Goal: Task Accomplishment & Management: Manage account settings

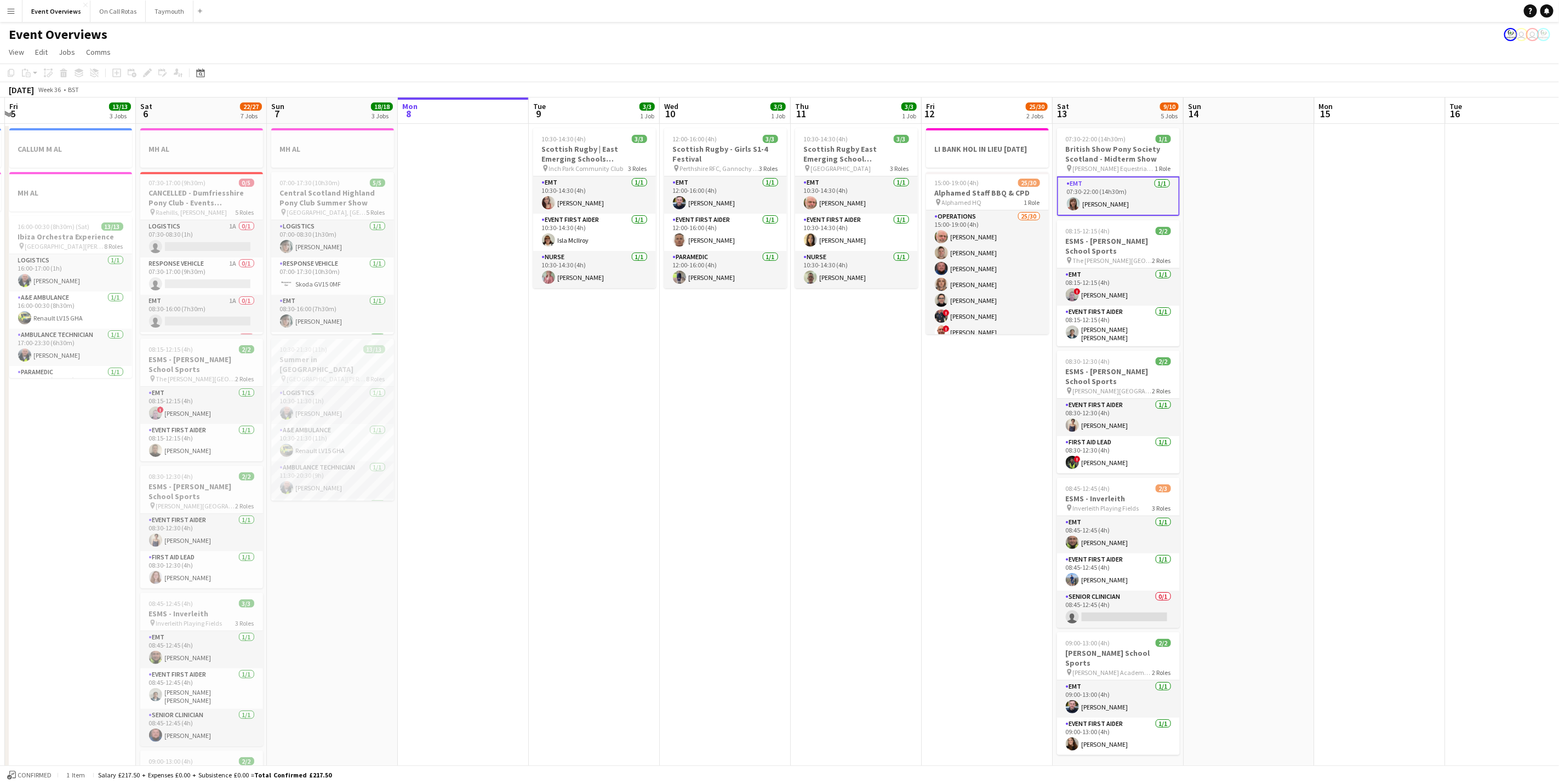
scroll to position [0, 221]
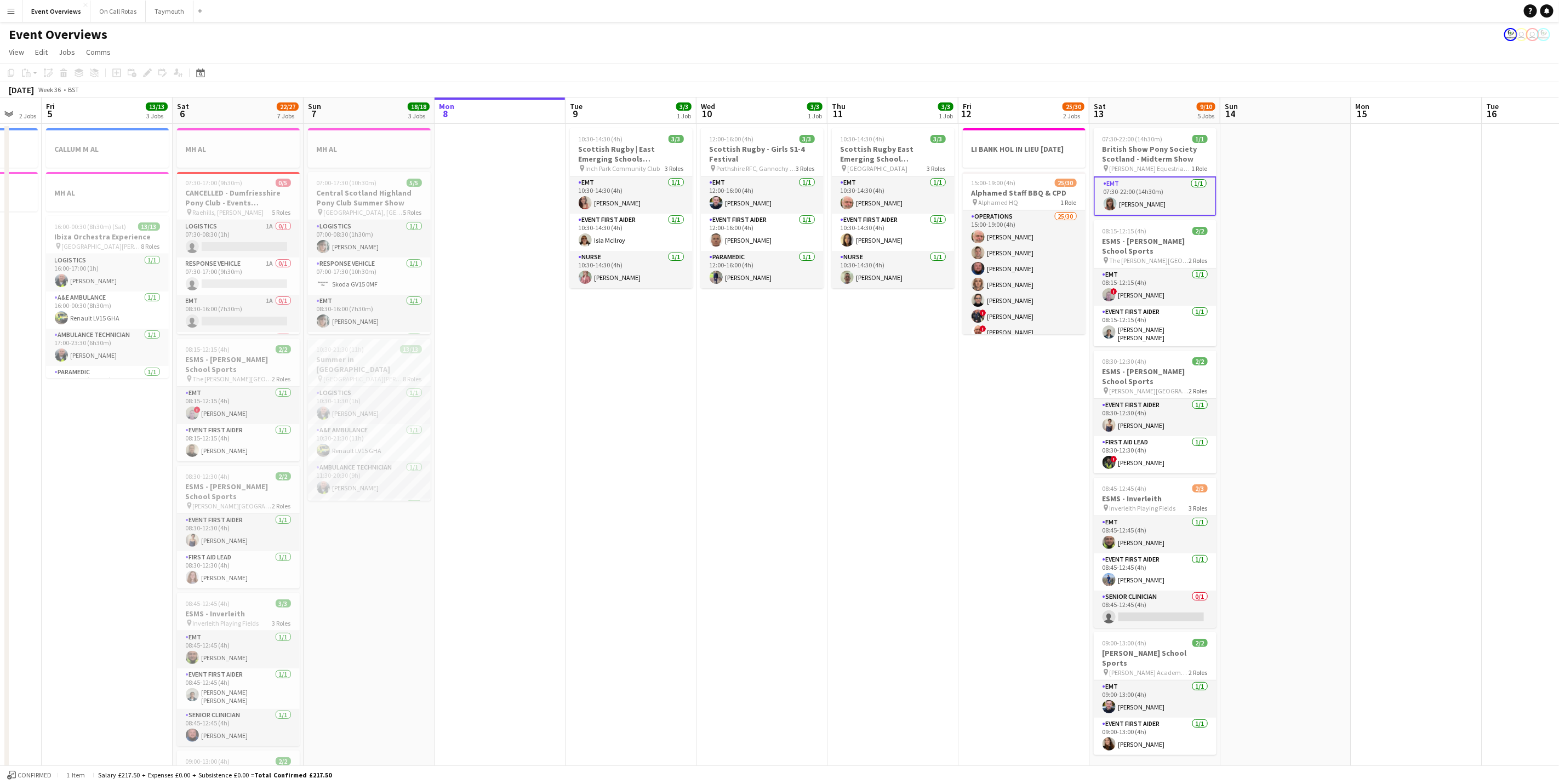
drag, startPoint x: 634, startPoint y: 590, endPoint x: 754, endPoint y: 587, distance: 120.0
click at [754, 587] on app-calendar-viewport "Wed 3 2 Jobs Thu 4 2 Jobs Fri 5 13/13 3 Jobs Sat 6 22/27 7 Jobs Sun 7 18/18 3 J…" at bounding box center [779, 580] width 1559 height 964
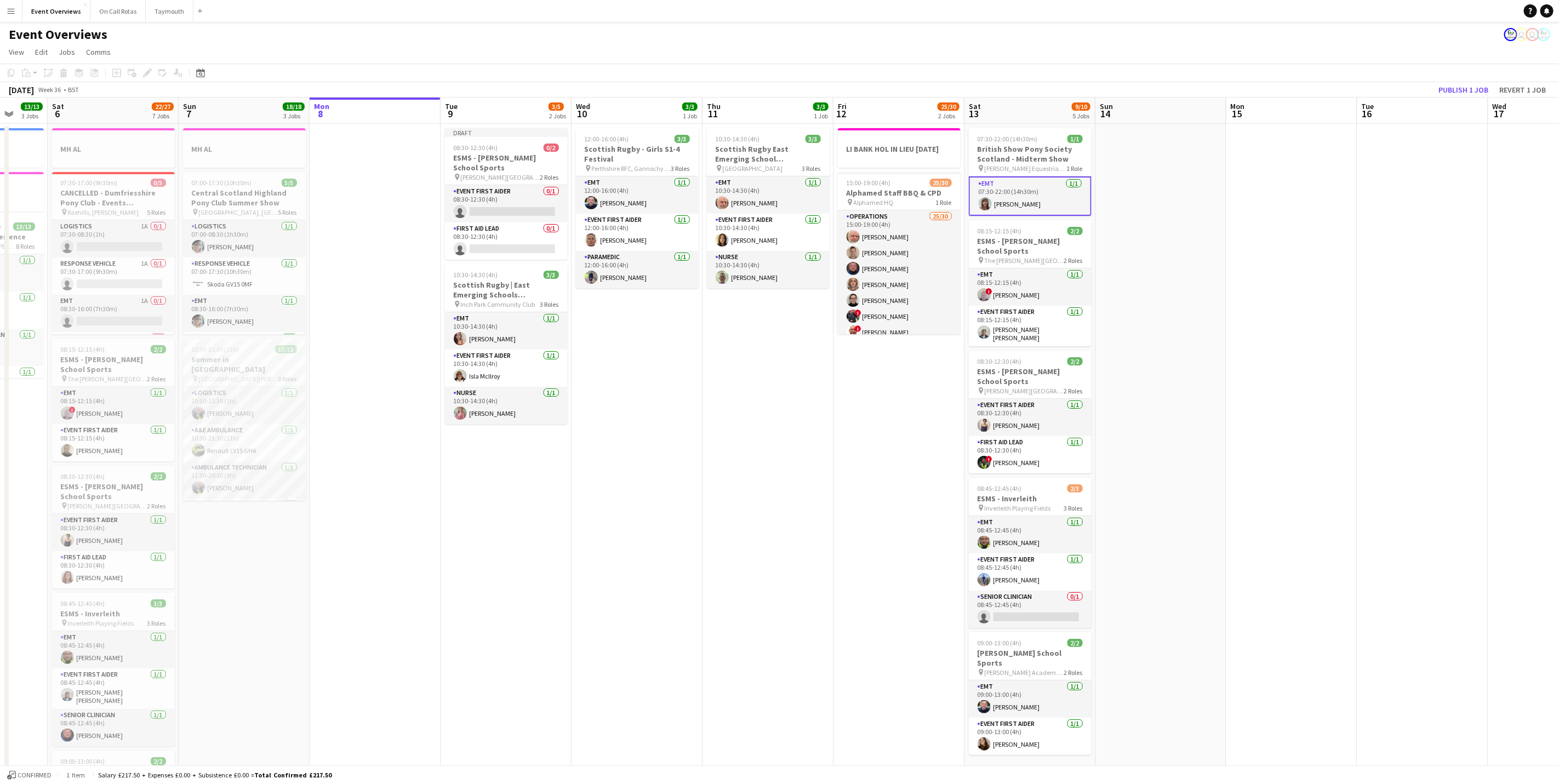
drag, startPoint x: 516, startPoint y: 532, endPoint x: 783, endPoint y: 578, distance: 270.9
click at [783, 578] on app-calendar-viewport "Wed 3 2 Jobs Thu 4 2 Jobs Fri 5 13/13 3 Jobs Sat 6 22/27 7 Jobs Sun 7 18/18 3 J…" at bounding box center [779, 580] width 1559 height 964
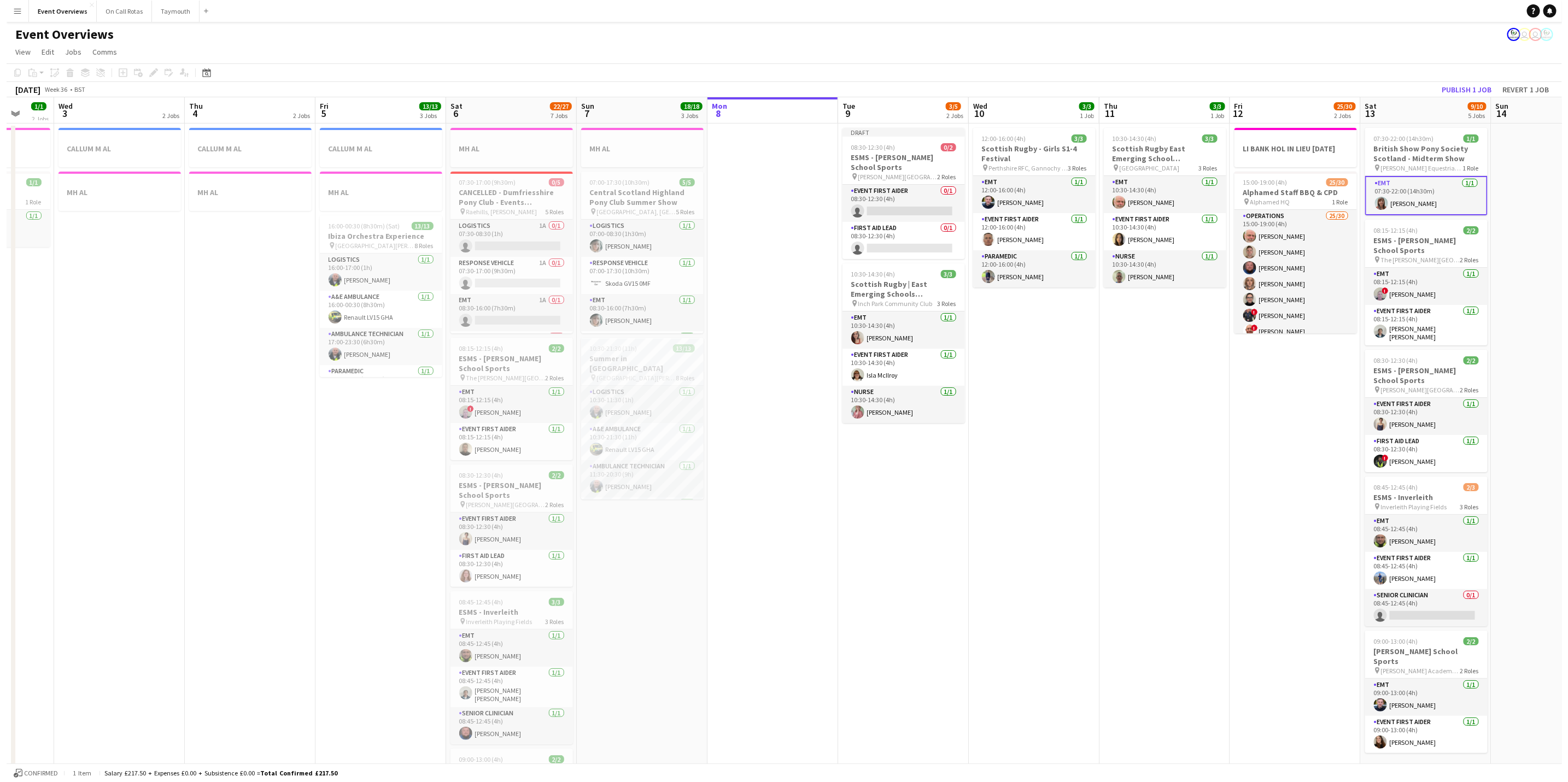
scroll to position [0, 345]
click at [1398, 197] on app-card-role "EMT [DATE] 07:30-22:00 (14h30m) [PERSON_NAME]" at bounding box center [1419, 196] width 123 height 39
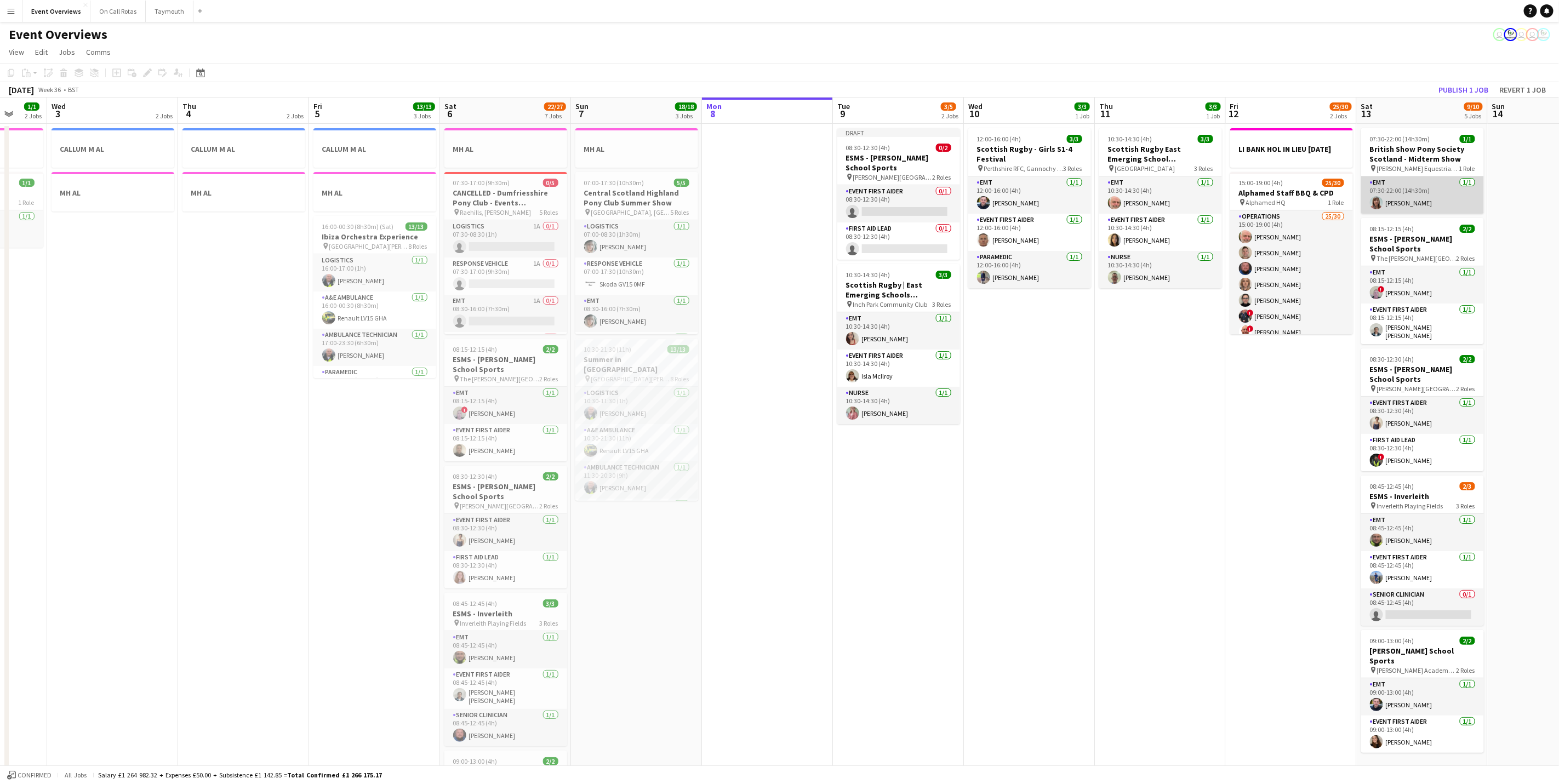
click at [1396, 196] on app-card-role "EMT [DATE] 07:30-22:00 (14h30m) [PERSON_NAME]" at bounding box center [1423, 195] width 123 height 37
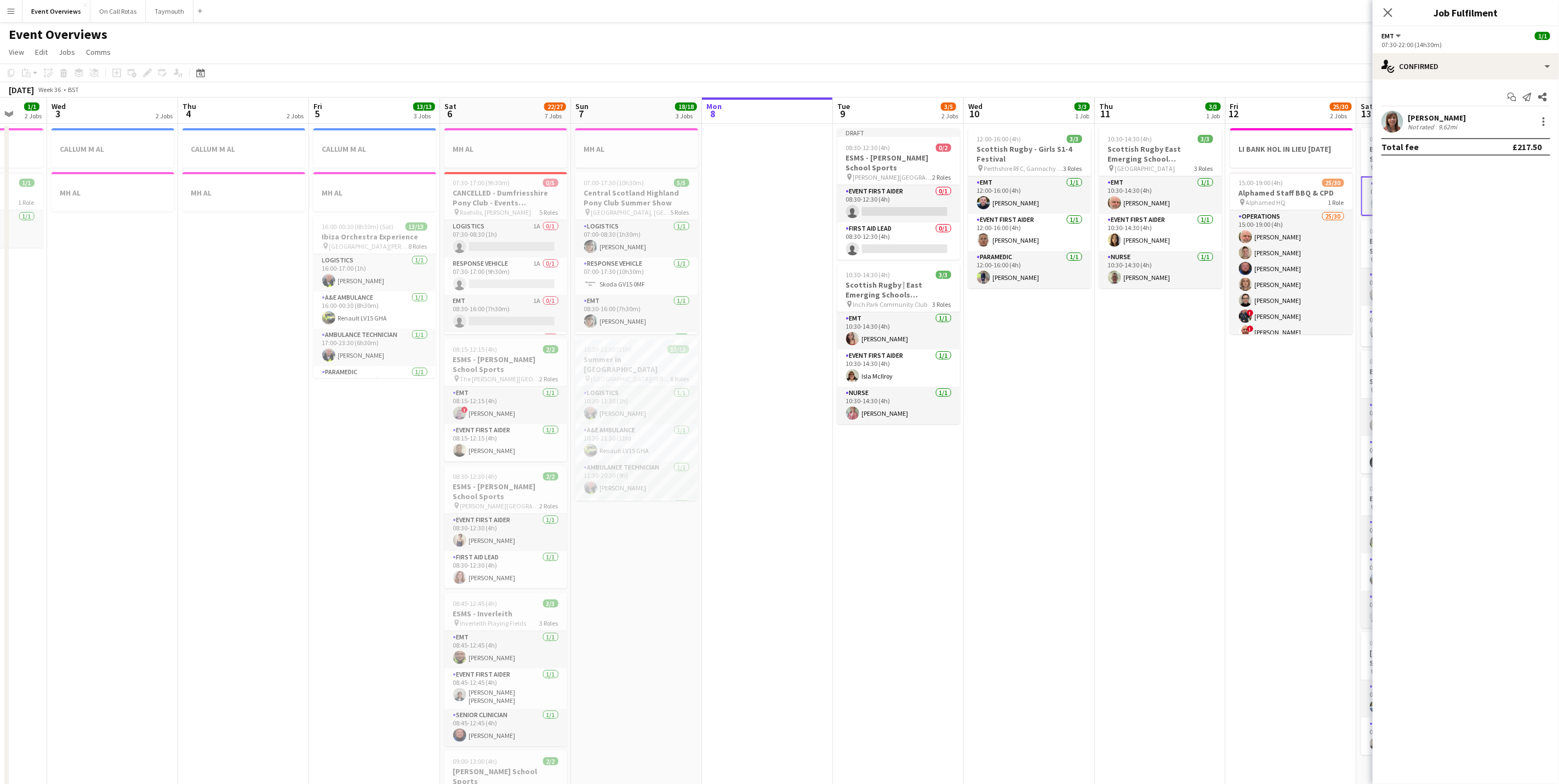
click at [1428, 127] on div "Not rated" at bounding box center [1422, 127] width 28 height 8
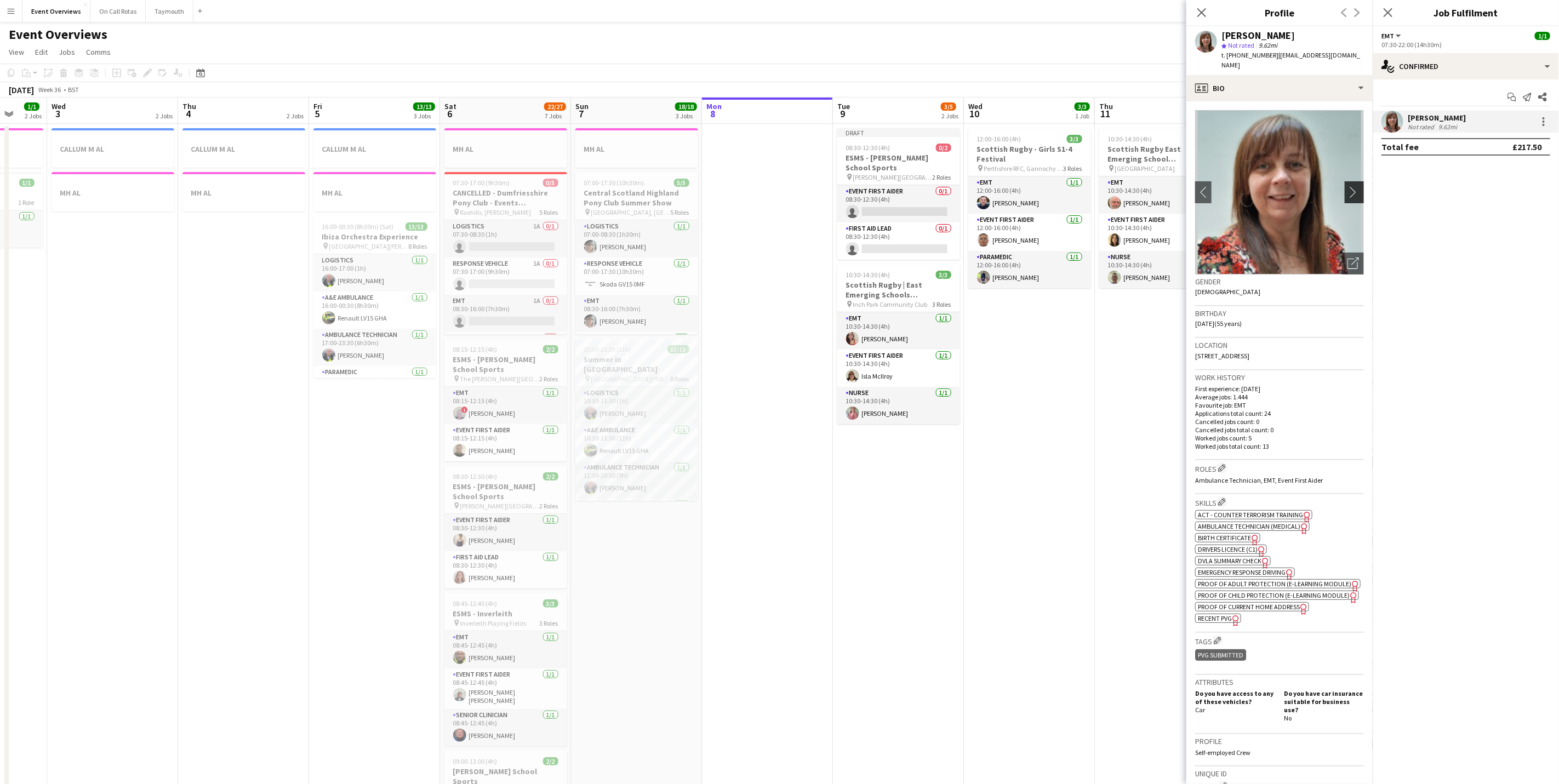
click at [1345, 191] on button "chevron-right" at bounding box center [1355, 192] width 22 height 22
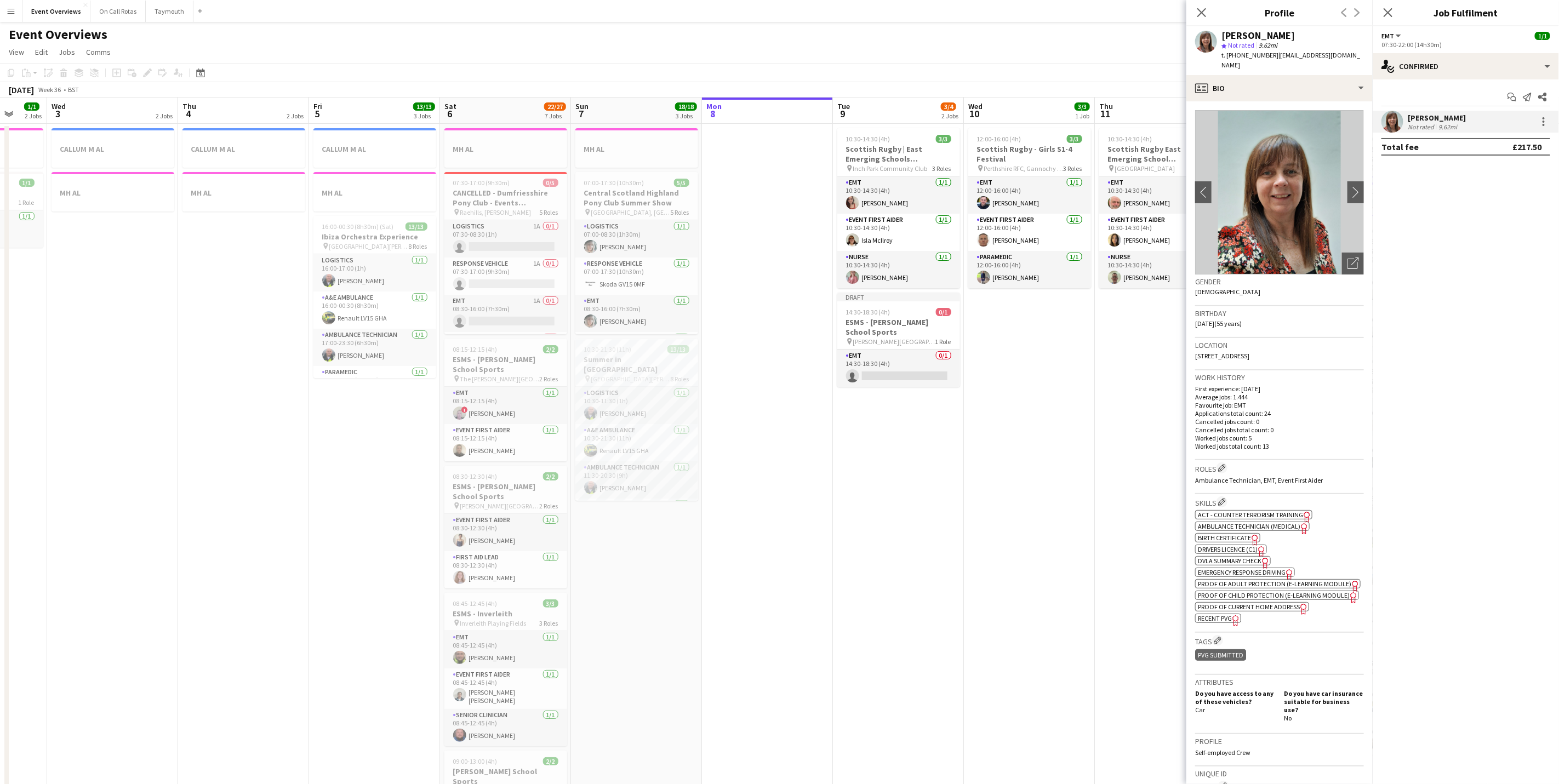
click at [16, 16] on button "Menu" at bounding box center [11, 11] width 22 height 22
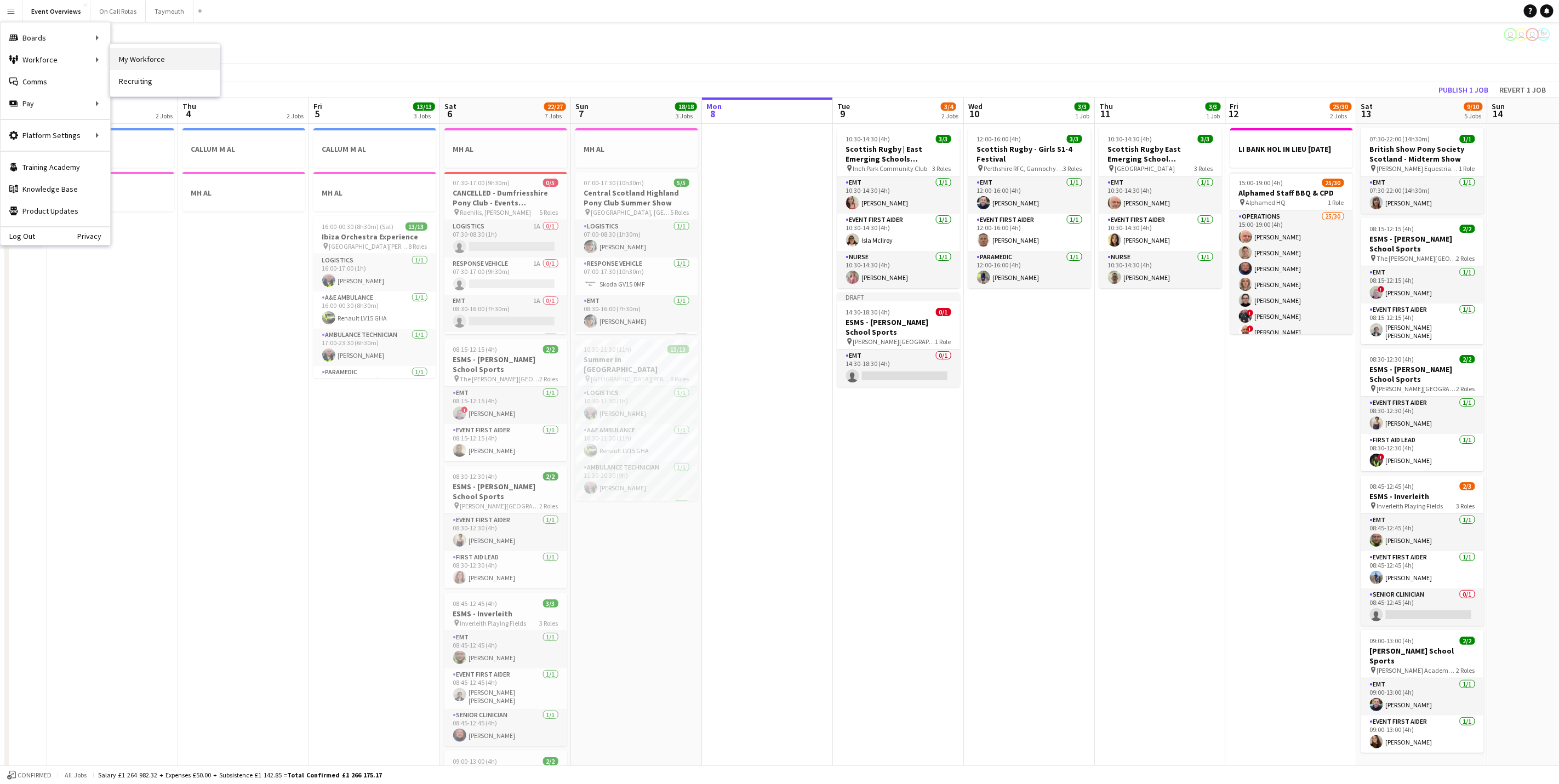
click at [124, 63] on link "My Workforce" at bounding box center [165, 59] width 110 height 22
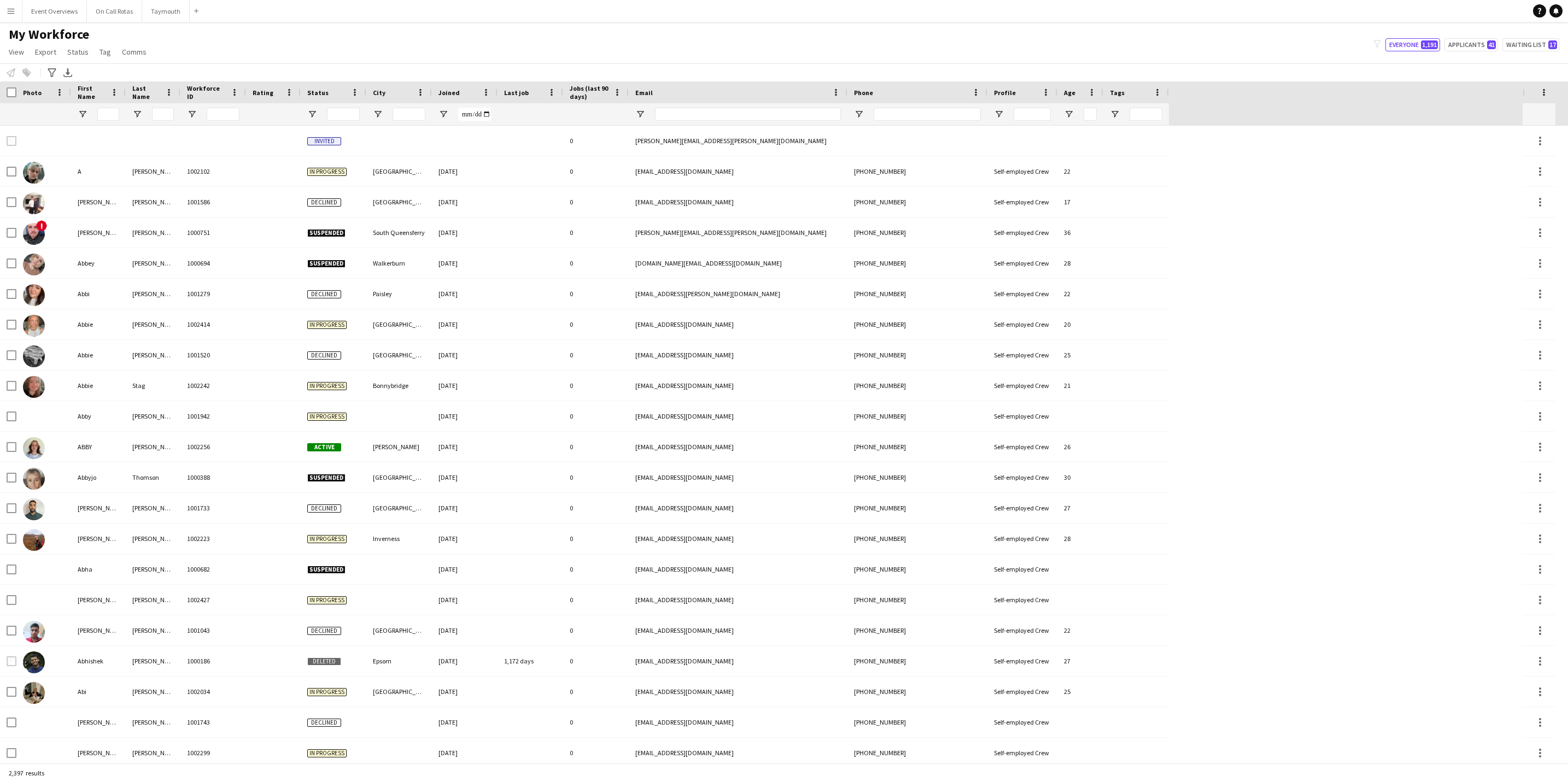
click at [120, 118] on div at bounding box center [98, 114] width 54 height 22
drag, startPoint x: 111, startPoint y: 113, endPoint x: 113, endPoint y: 106, distance: 7.3
click at [111, 113] on input "First Name Filter Input" at bounding box center [108, 114] width 22 height 13
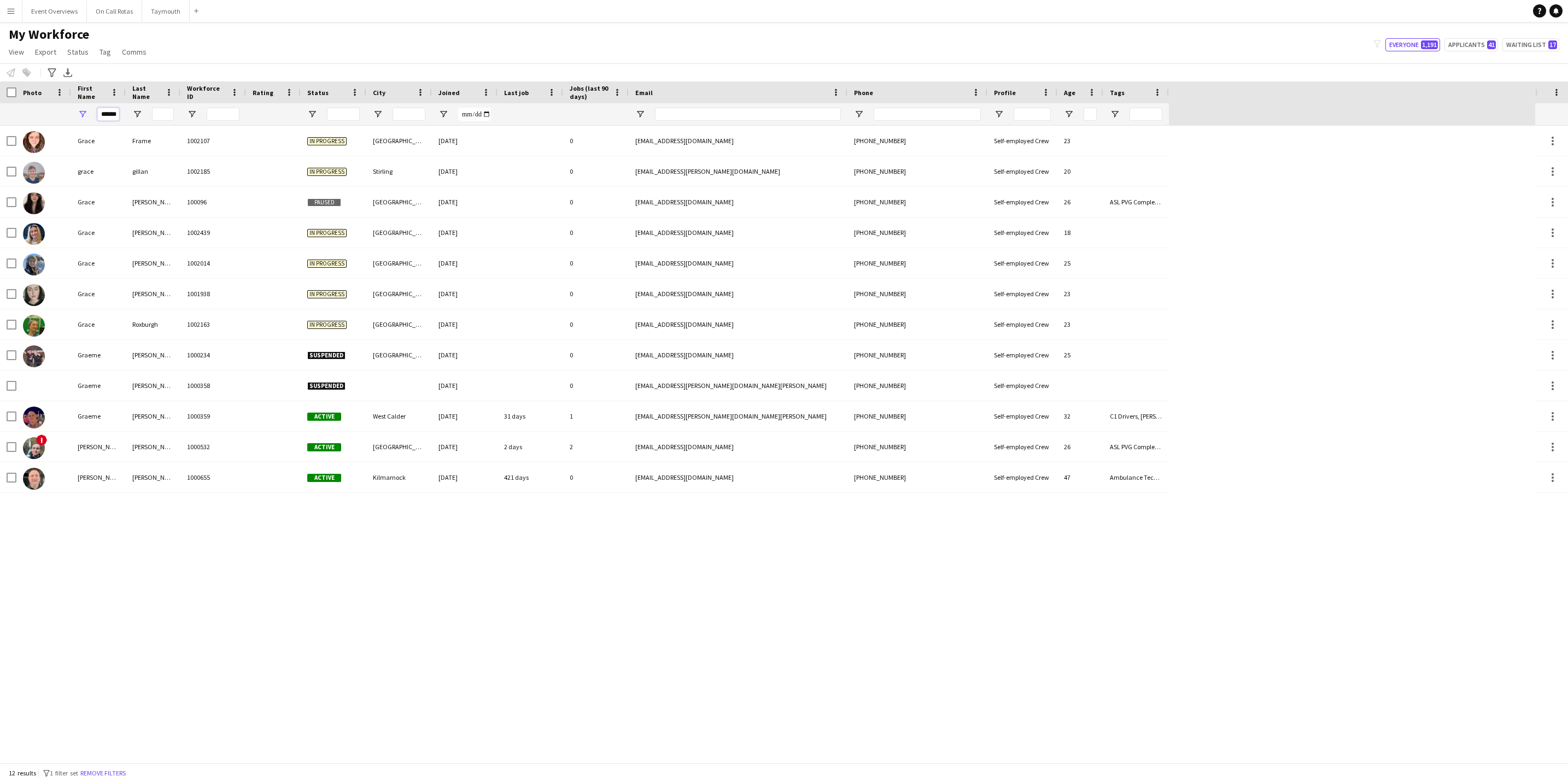
scroll to position [0, 5]
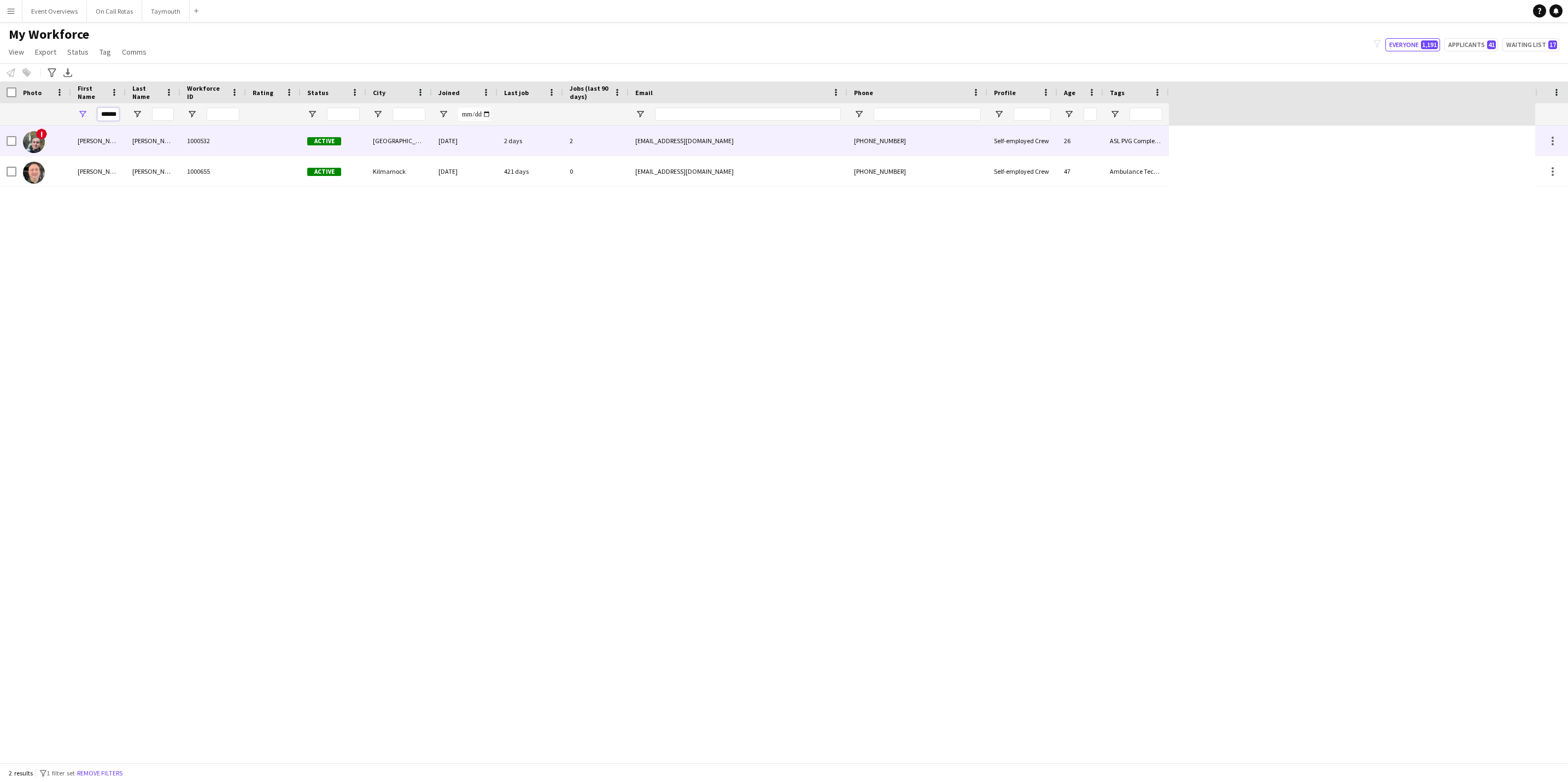
type input "******"
click at [116, 140] on div "[PERSON_NAME]" at bounding box center [98, 140] width 54 height 30
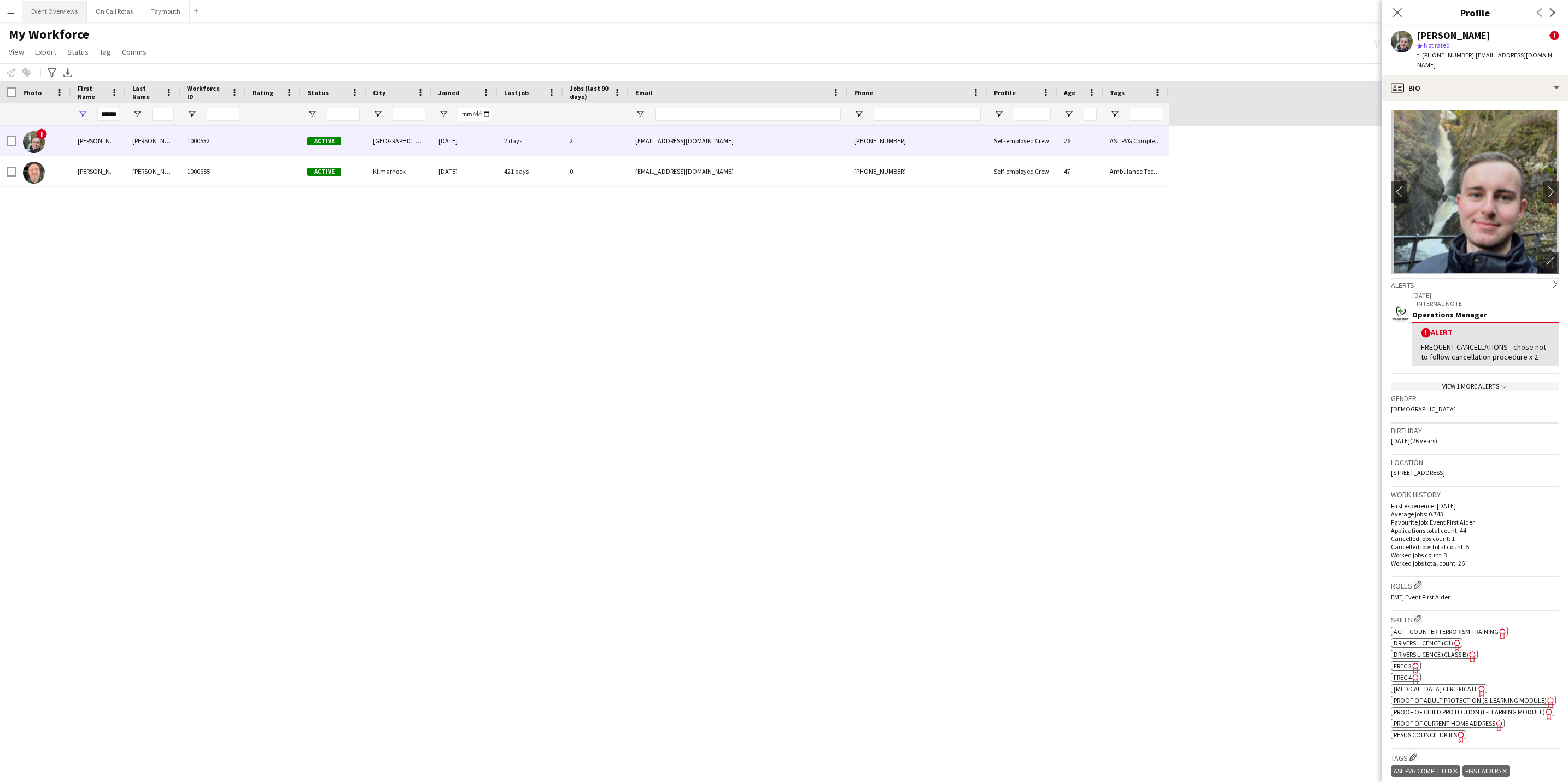
click at [40, 18] on button "Event Overviews Close" at bounding box center [54, 11] width 64 height 21
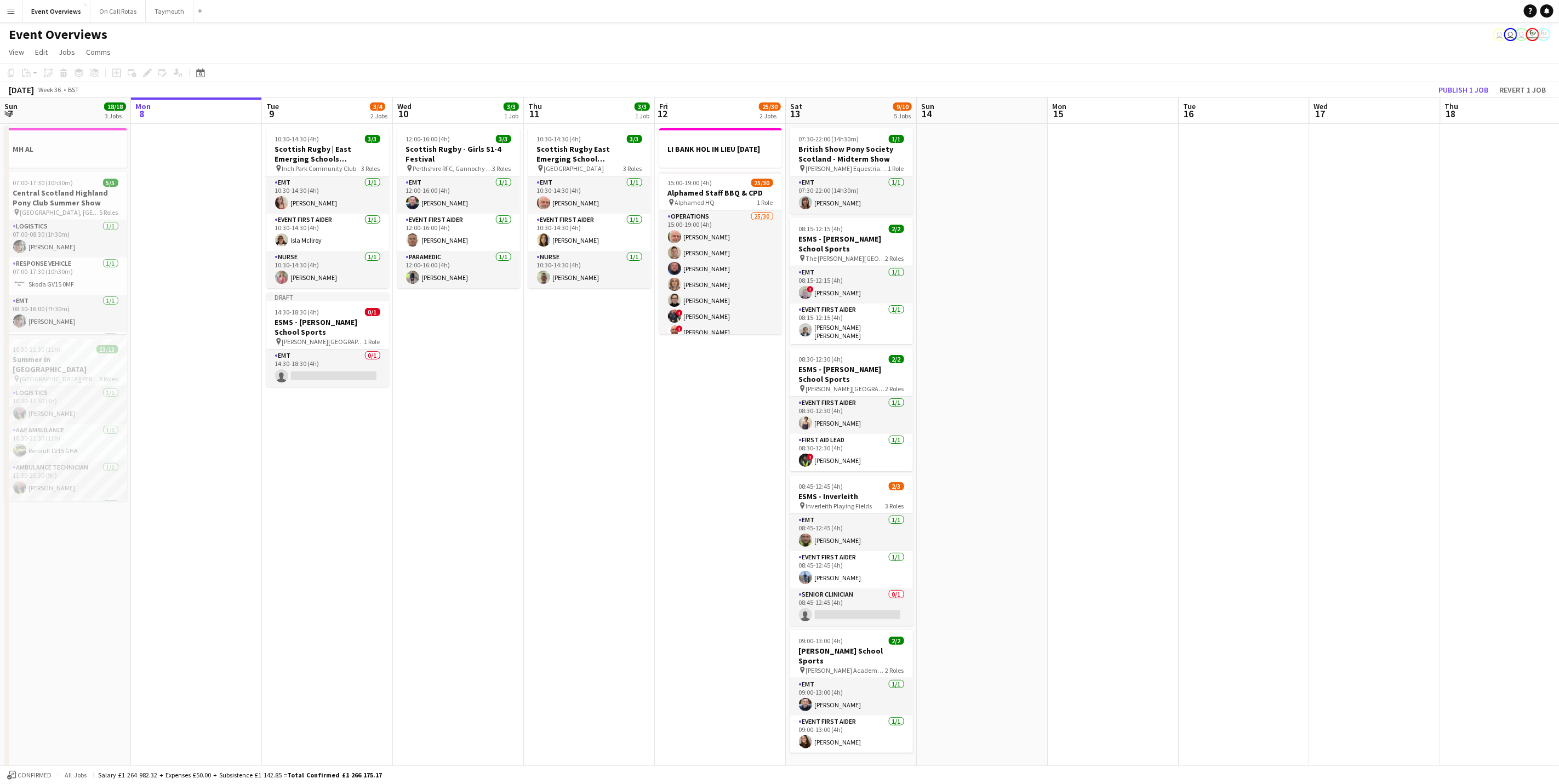
scroll to position [0, 288]
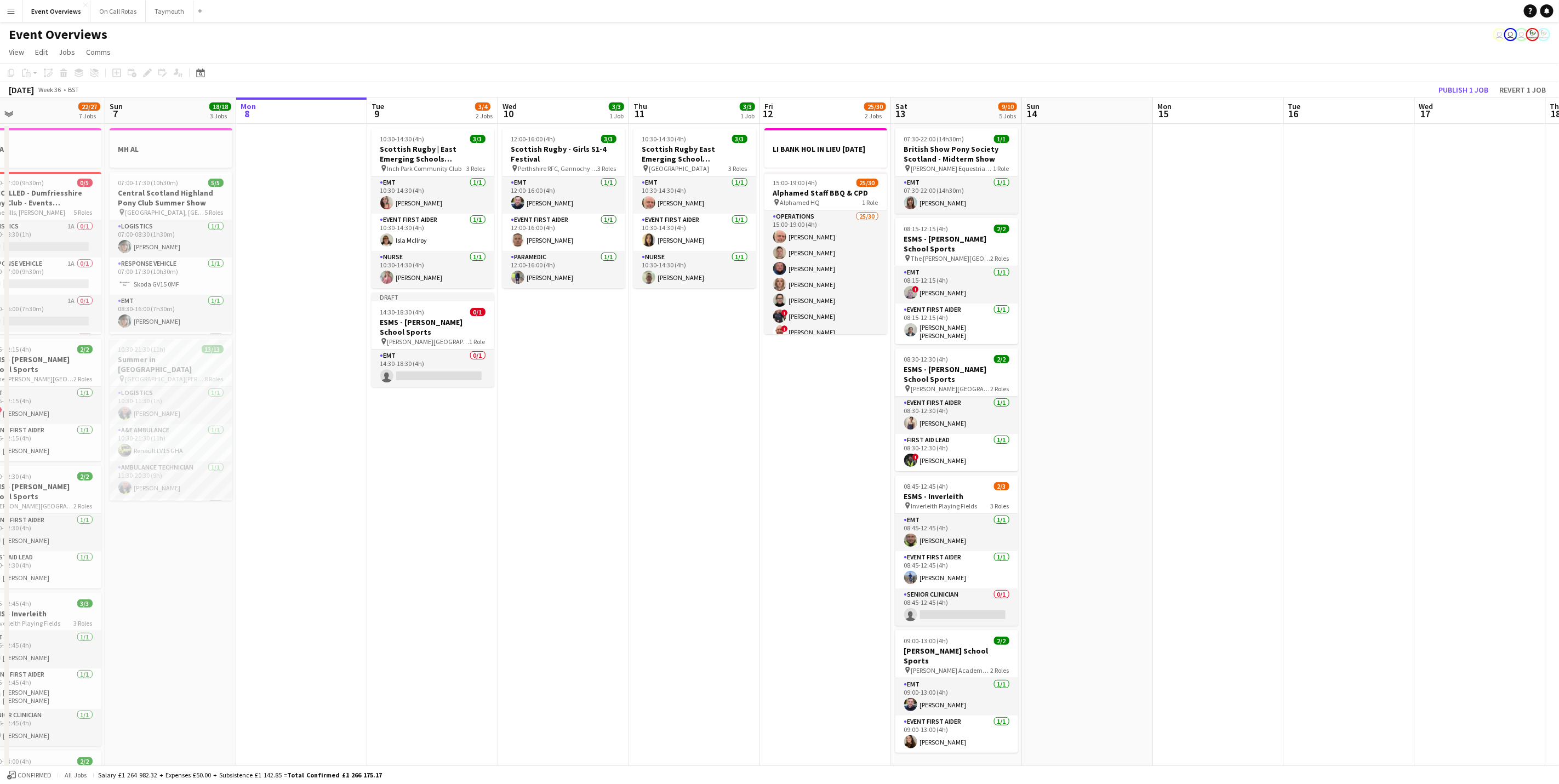
click at [682, 449] on app-calendar-viewport "Thu 4 2 Jobs Fri 5 13/13 3 Jobs Sat 6 22/27 7 Jobs Sun 7 18/18 3 Jobs Mon 8 Tue…" at bounding box center [779, 580] width 1559 height 964
drag, startPoint x: 909, startPoint y: 191, endPoint x: 914, endPoint y: 187, distance: 6.4
click at [909, 191] on app-card-role "EMT [DATE] 07:30-22:00 (14h30m) [PERSON_NAME]" at bounding box center [957, 195] width 123 height 37
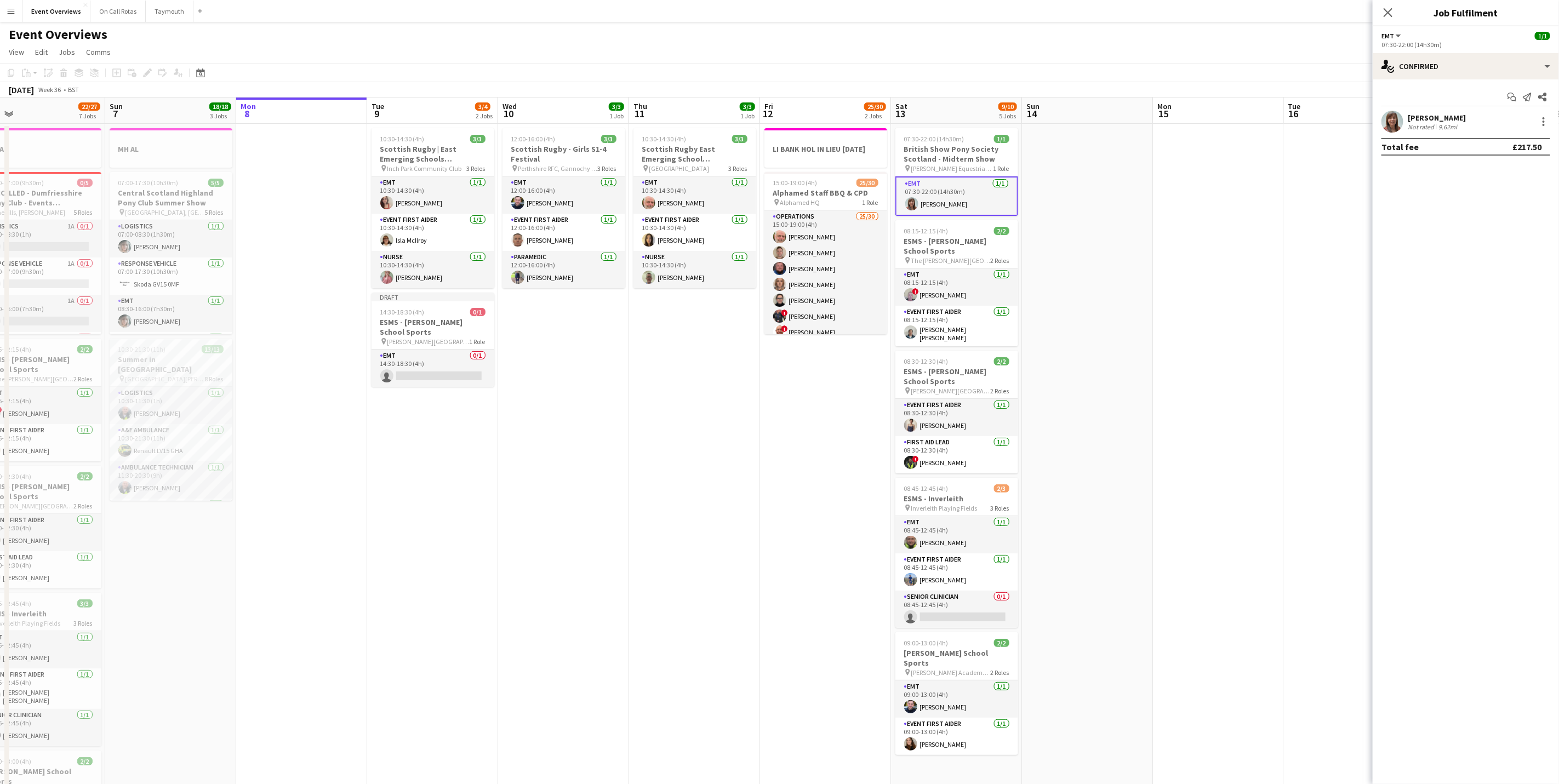
click at [1409, 106] on div "Start chat Send notification Share" at bounding box center [1466, 98] width 169 height 18
click at [1418, 120] on div "[PERSON_NAME]" at bounding box center [1437, 118] width 58 height 10
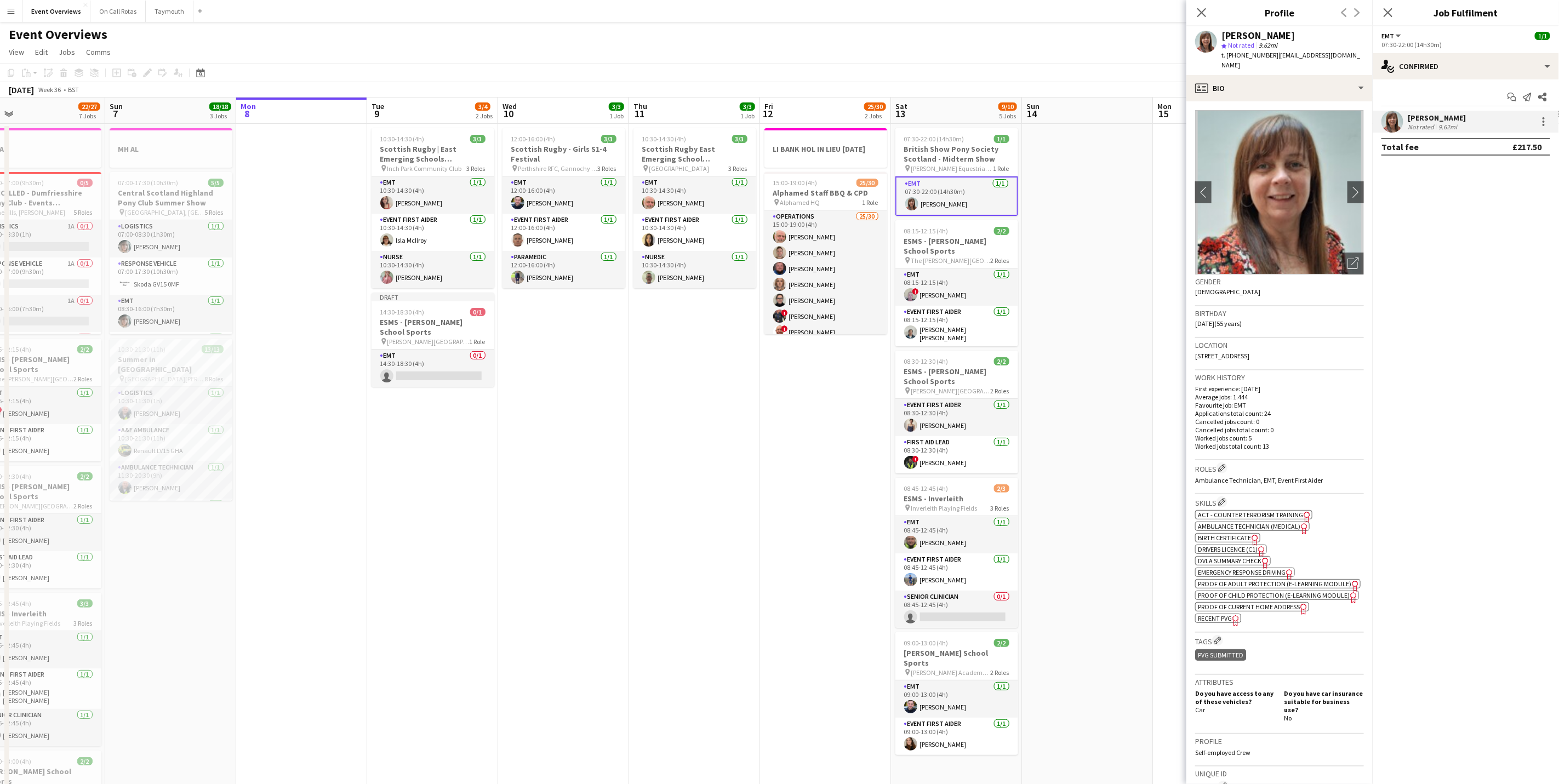
click at [1393, 2] on div "Close pop-in" at bounding box center [1387, 13] width 30 height 25
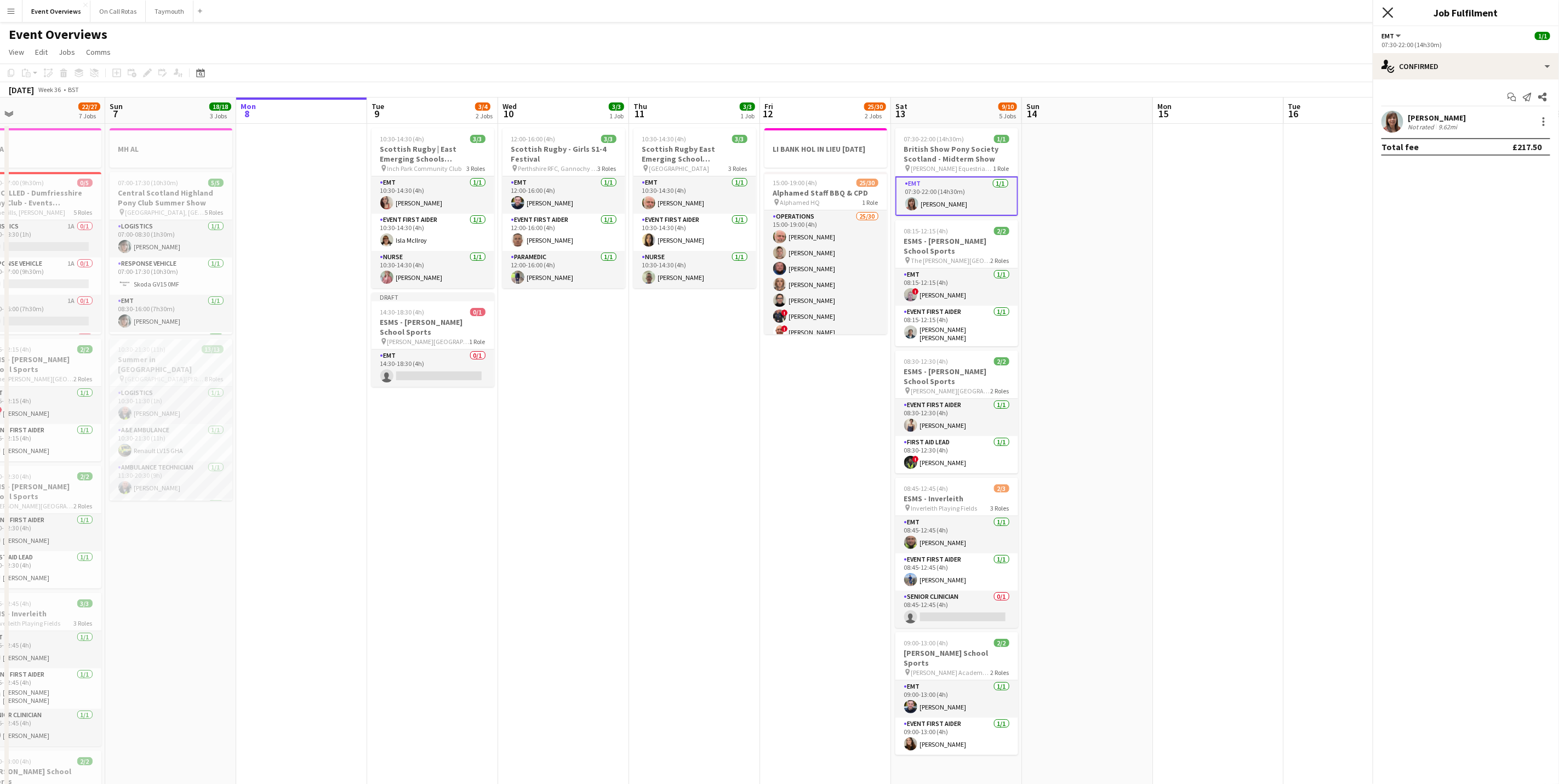
click at [1383, 16] on icon "Close pop-in" at bounding box center [1387, 12] width 11 height 11
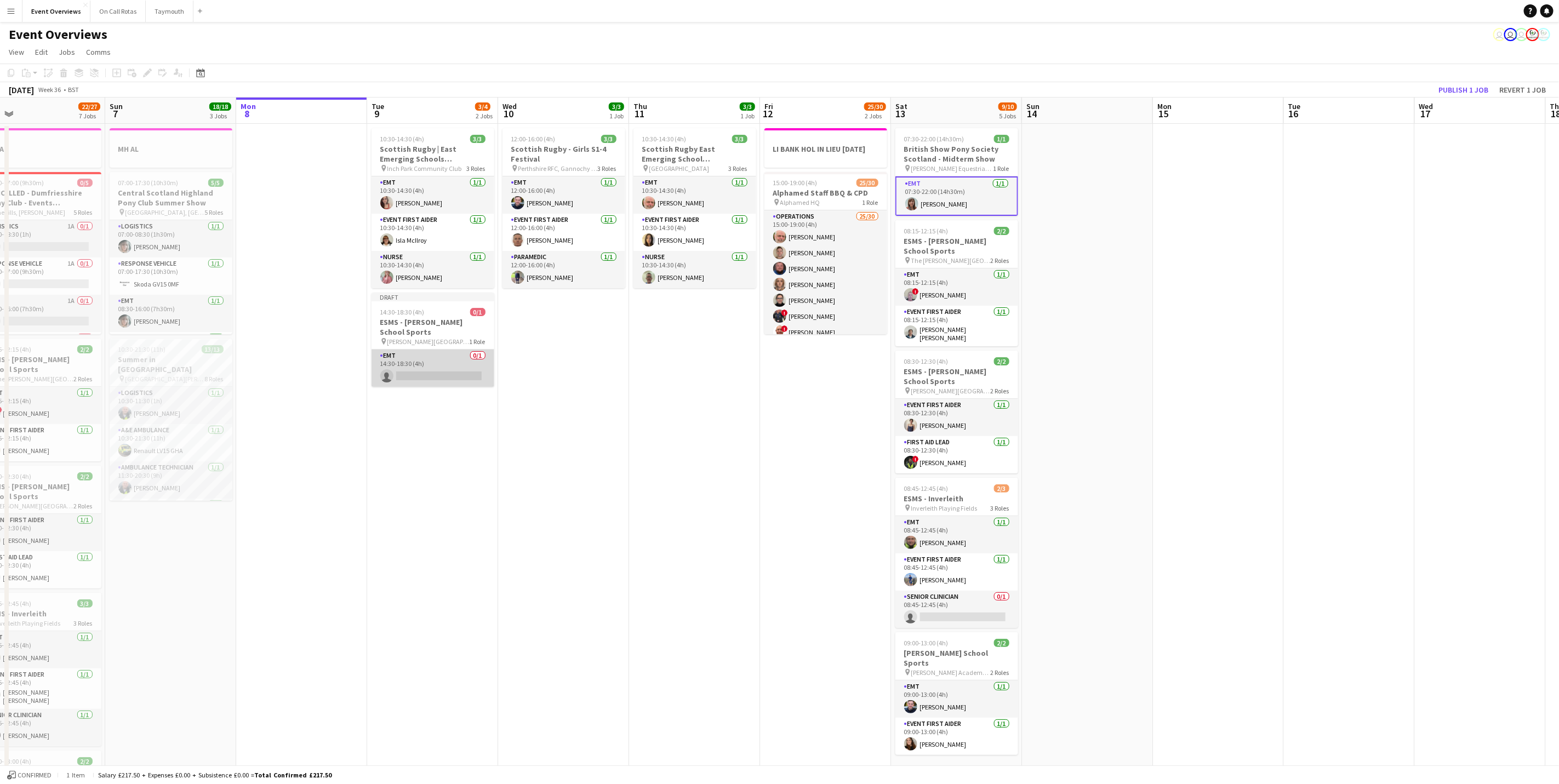
drag, startPoint x: 427, startPoint y: 356, endPoint x: 421, endPoint y: 361, distance: 7.8
click at [421, 361] on app-card-role "EMT 0/1 14:30-18:30 (4h) single-neutral-actions" at bounding box center [433, 368] width 123 height 37
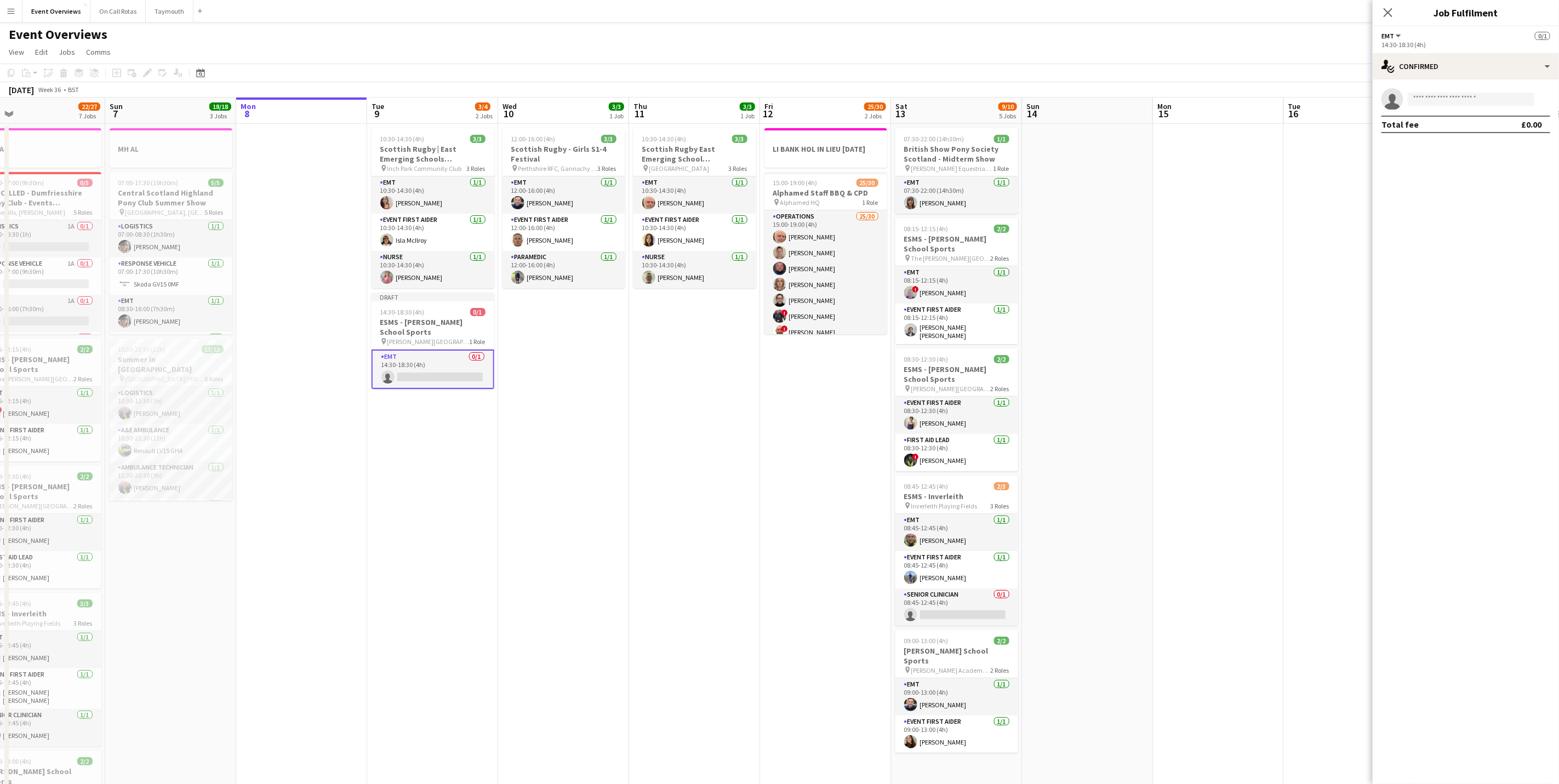
drag, startPoint x: 1384, startPoint y: 11, endPoint x: 1393, endPoint y: 16, distance: 10.3
click at [1387, 11] on icon at bounding box center [1388, 13] width 8 height 8
click at [1466, 120] on div "! [PERSON_NAME] Not rated 36.84mi" at bounding box center [1465, 122] width 186 height 22
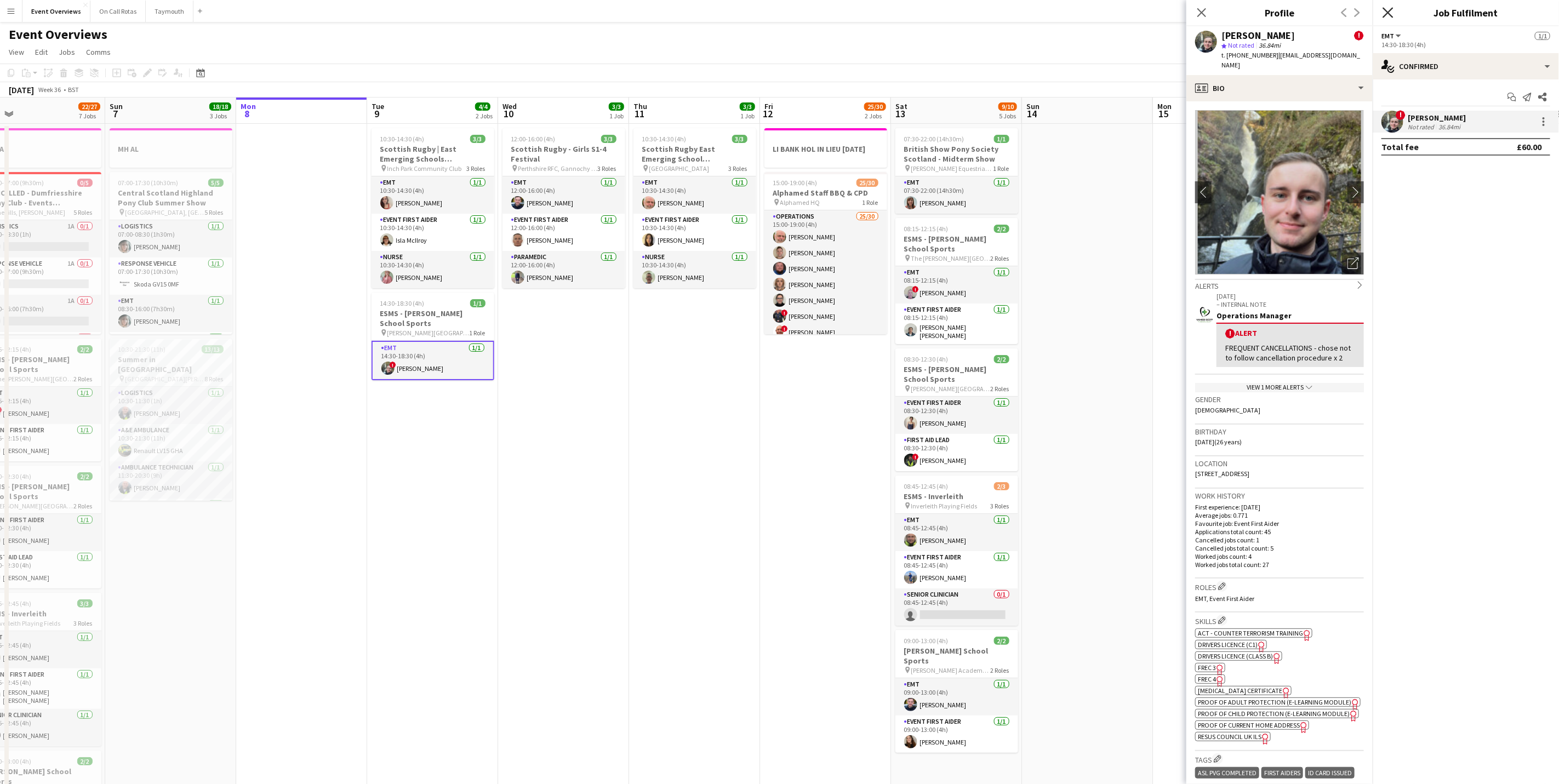
click at [1391, 8] on icon "Close pop-in" at bounding box center [1387, 12] width 11 height 11
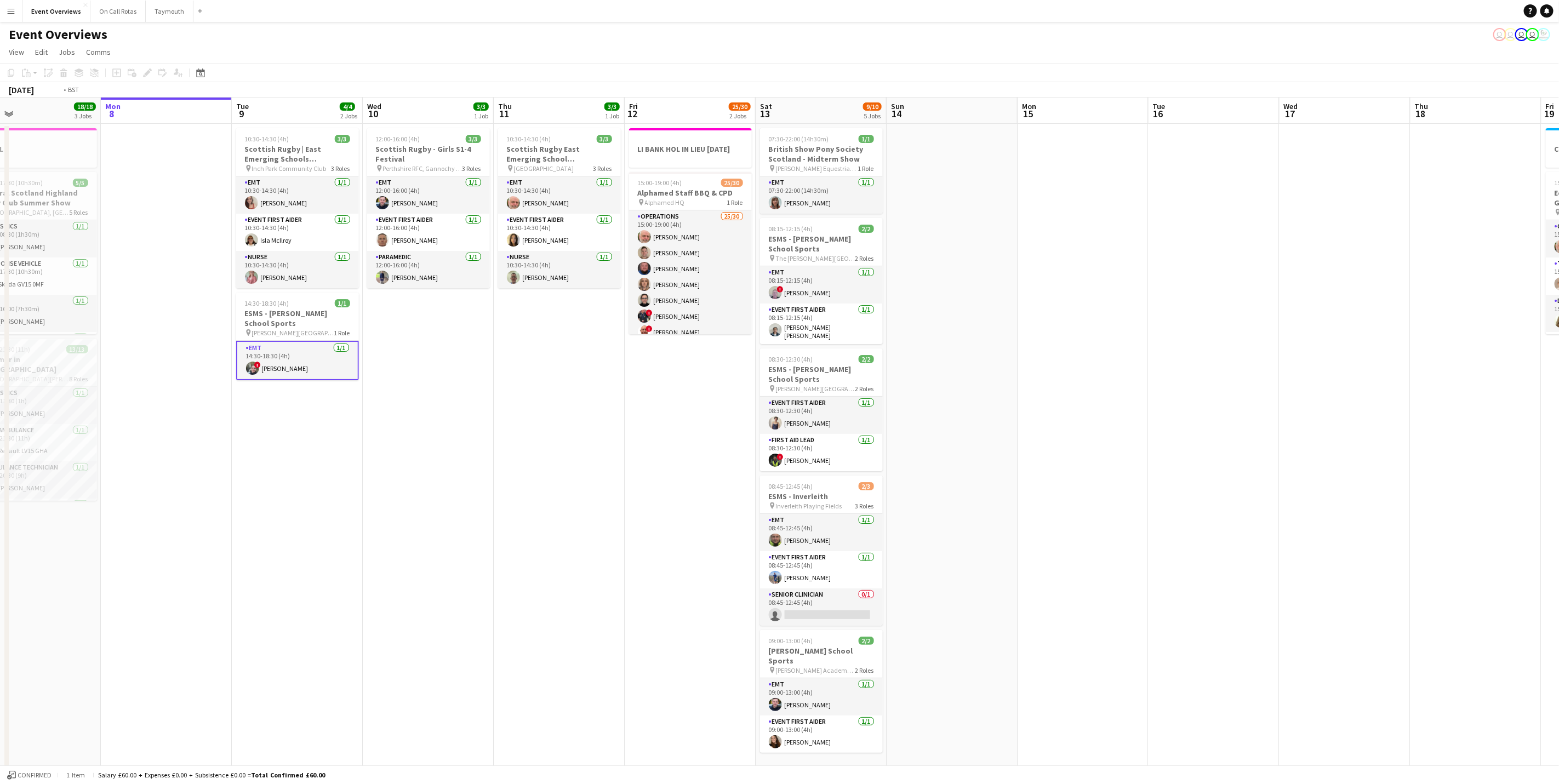
scroll to position [0, 279]
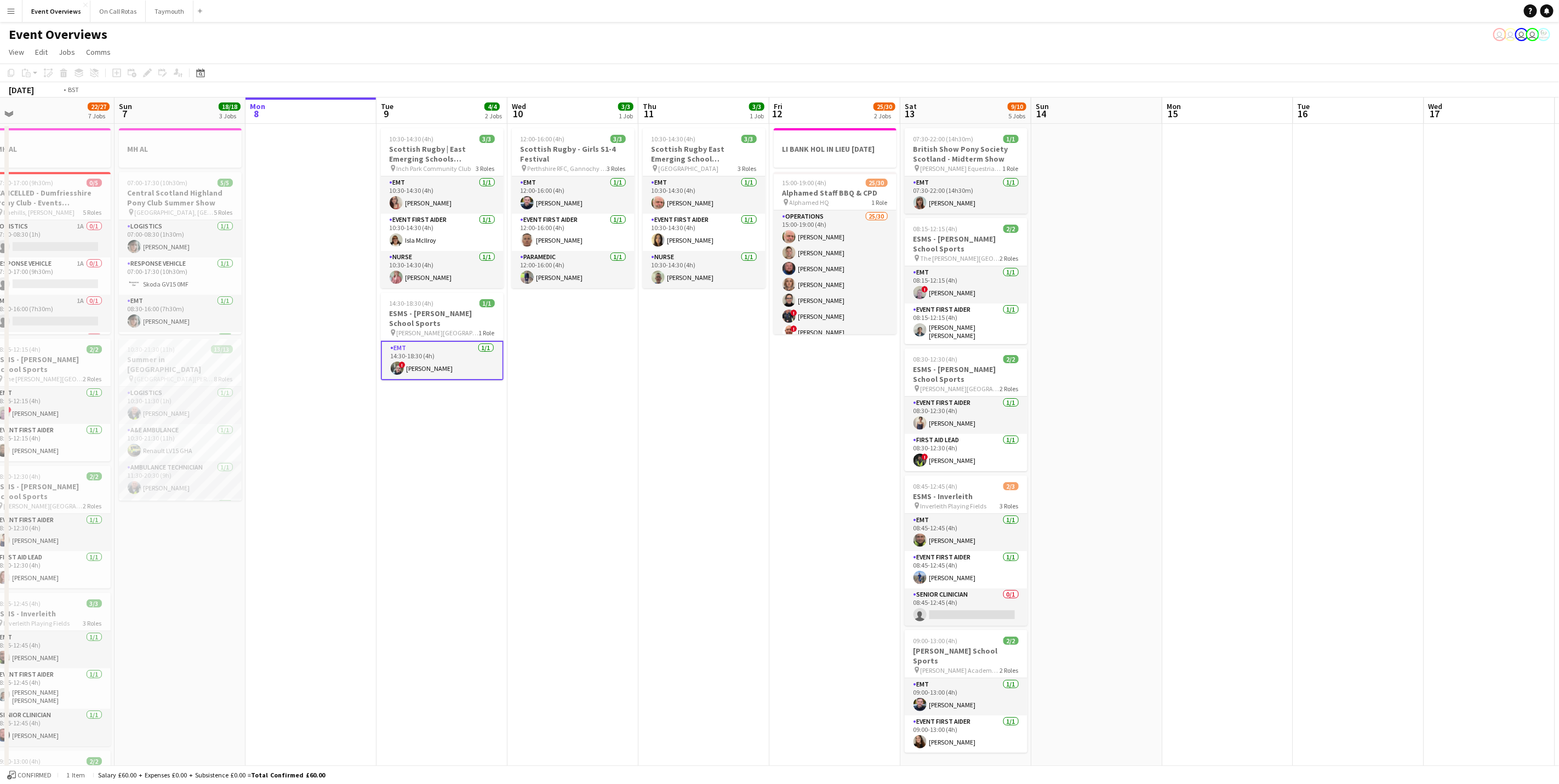
drag, startPoint x: 1271, startPoint y: 438, endPoint x: 380, endPoint y: 474, distance: 891.7
click at [380, 474] on app-calendar-viewport "Thu 4 2 Jobs Fri 5 13/13 3 Jobs Sat 6 22/27 7 Jobs Sun 7 18/18 3 Jobs Mon 8 Tue…" at bounding box center [779, 580] width 1559 height 964
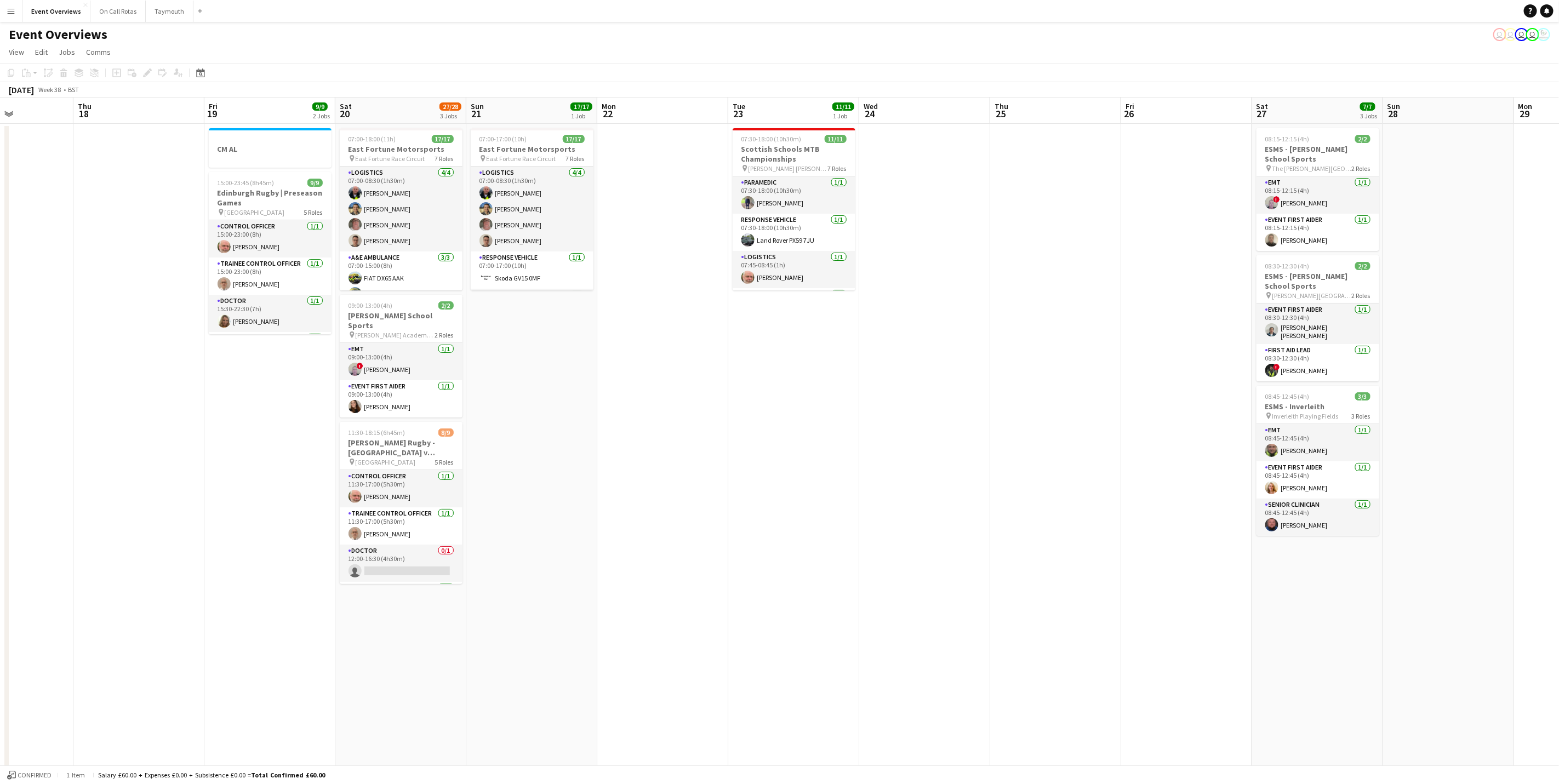
scroll to position [0, 352]
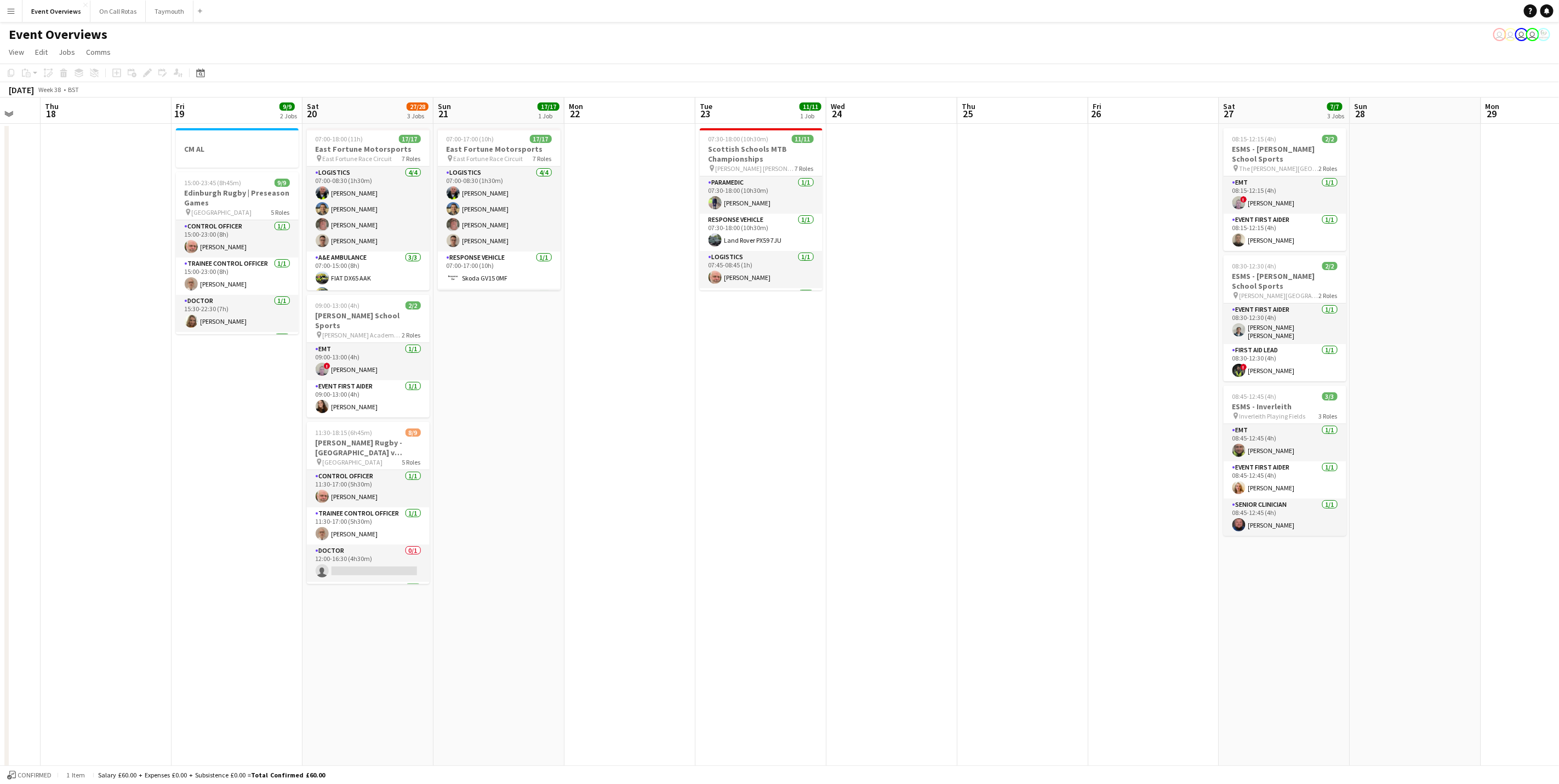
drag, startPoint x: 1167, startPoint y: 418, endPoint x: 308, endPoint y: 464, distance: 860.2
click at [308, 464] on app-calendar-viewport "Mon 15 Tue 16 Wed 17 Thu 18 Fri 19 9/9 2 Jobs Sat 20 27/28 3 Jobs Sun 21 17/17 …" at bounding box center [779, 580] width 1559 height 964
drag, startPoint x: 430, startPoint y: 517, endPoint x: 1233, endPoint y: 447, distance: 806.0
click at [1233, 447] on app-calendar-viewport "Wed 17 Thu 18 Fri 19 9/9 2 Jobs Sat 20 27/28 3 Jobs Sun 21 17/17 1 Job Mon 22 T…" at bounding box center [779, 580] width 1559 height 964
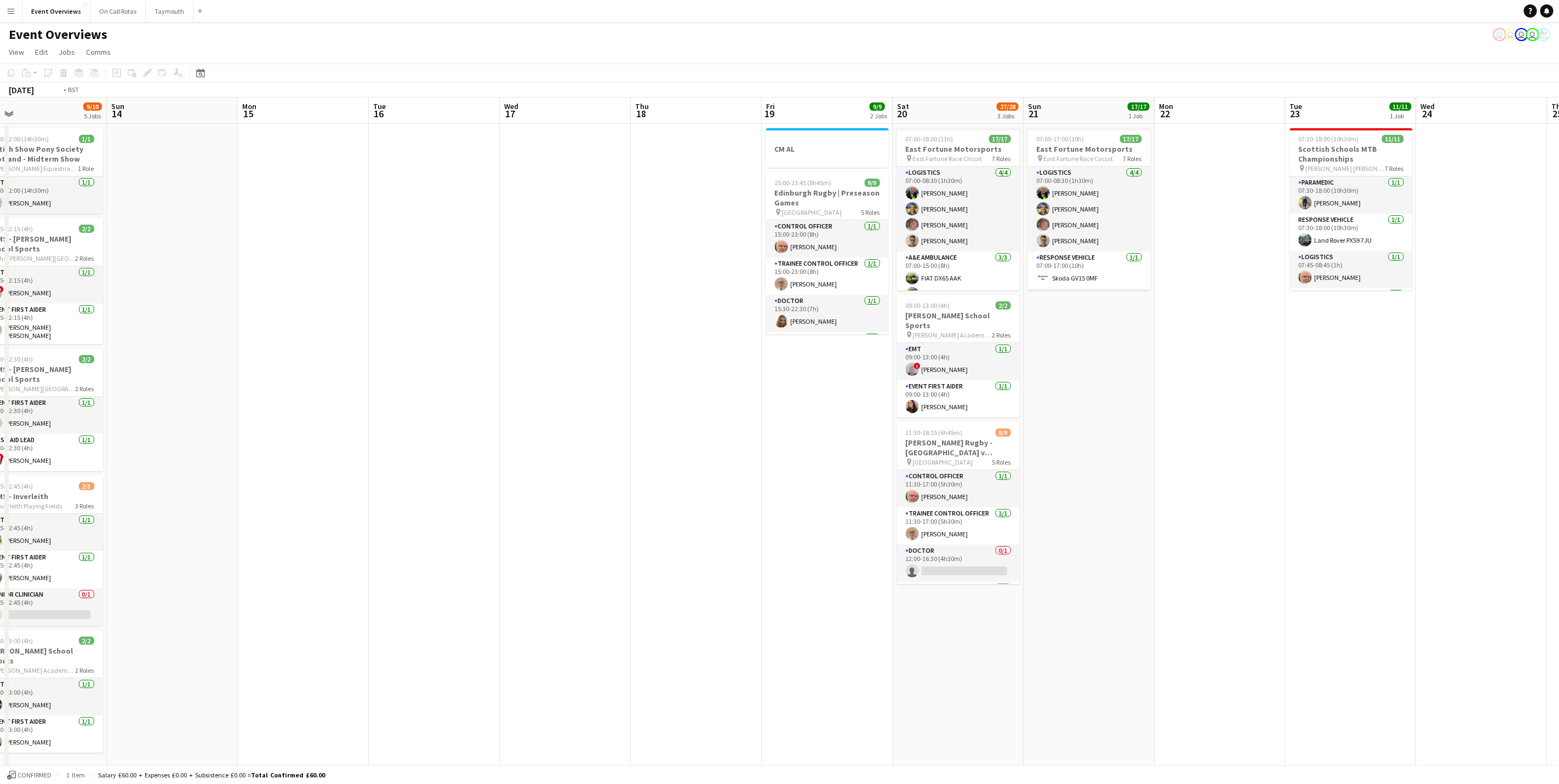
click at [1044, 351] on app-calendar-viewport "Thu 11 3/3 1 Job Fri 12 25/30 2 Jobs Sat 13 9/10 5 Jobs Sun 14 Mon 15 Tue 16 We…" at bounding box center [779, 580] width 1559 height 964
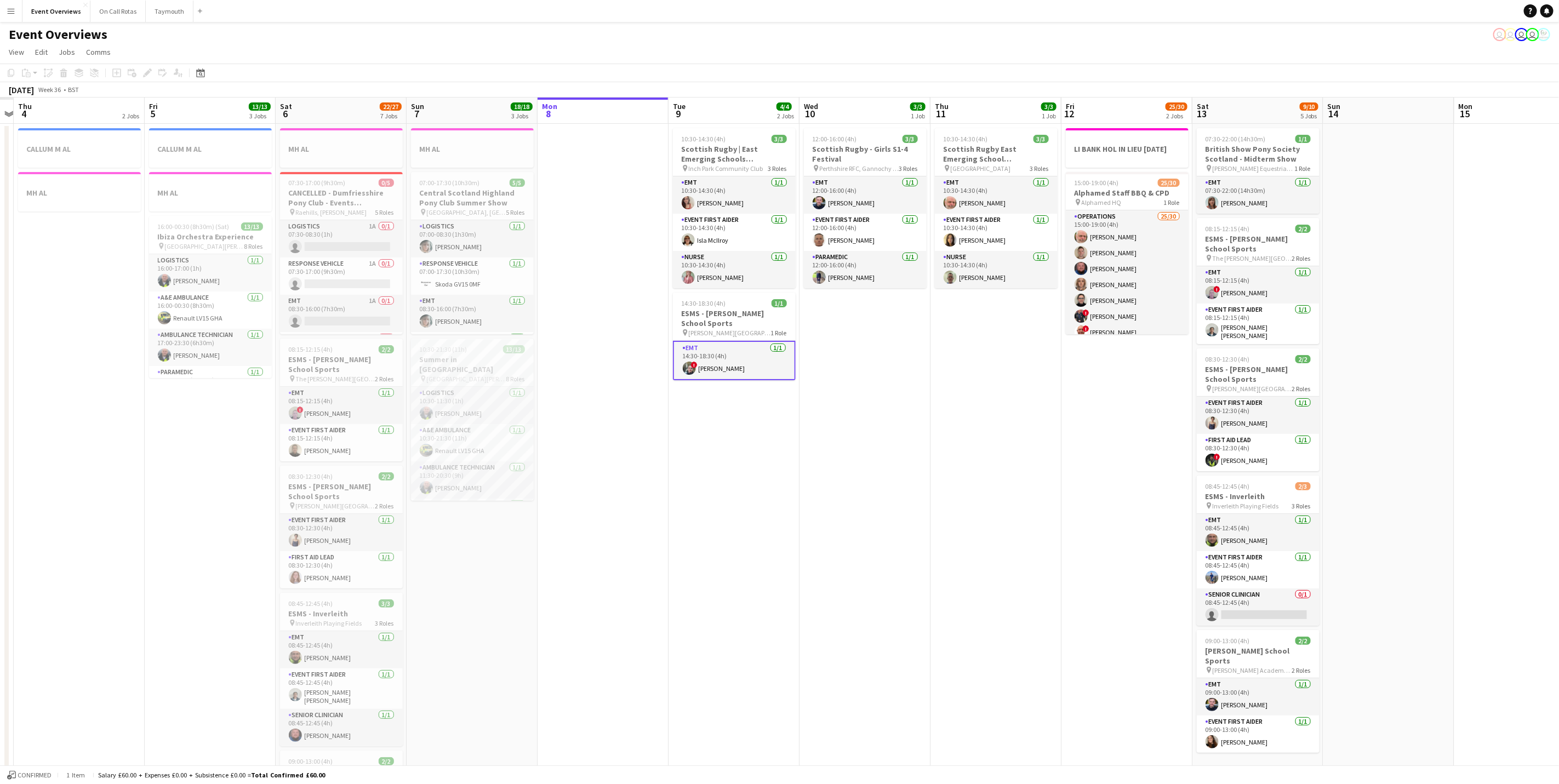
drag, startPoint x: 551, startPoint y: 484, endPoint x: 875, endPoint y: 486, distance: 324.0
click at [875, 486] on app-calendar-viewport "Tue 2 Wed 3 Thu 4 2 Jobs Fri 5 13/13 3 Jobs Sat 6 22/27 7 Jobs Sun 7 18/18 3 Jo…" at bounding box center [779, 580] width 1559 height 964
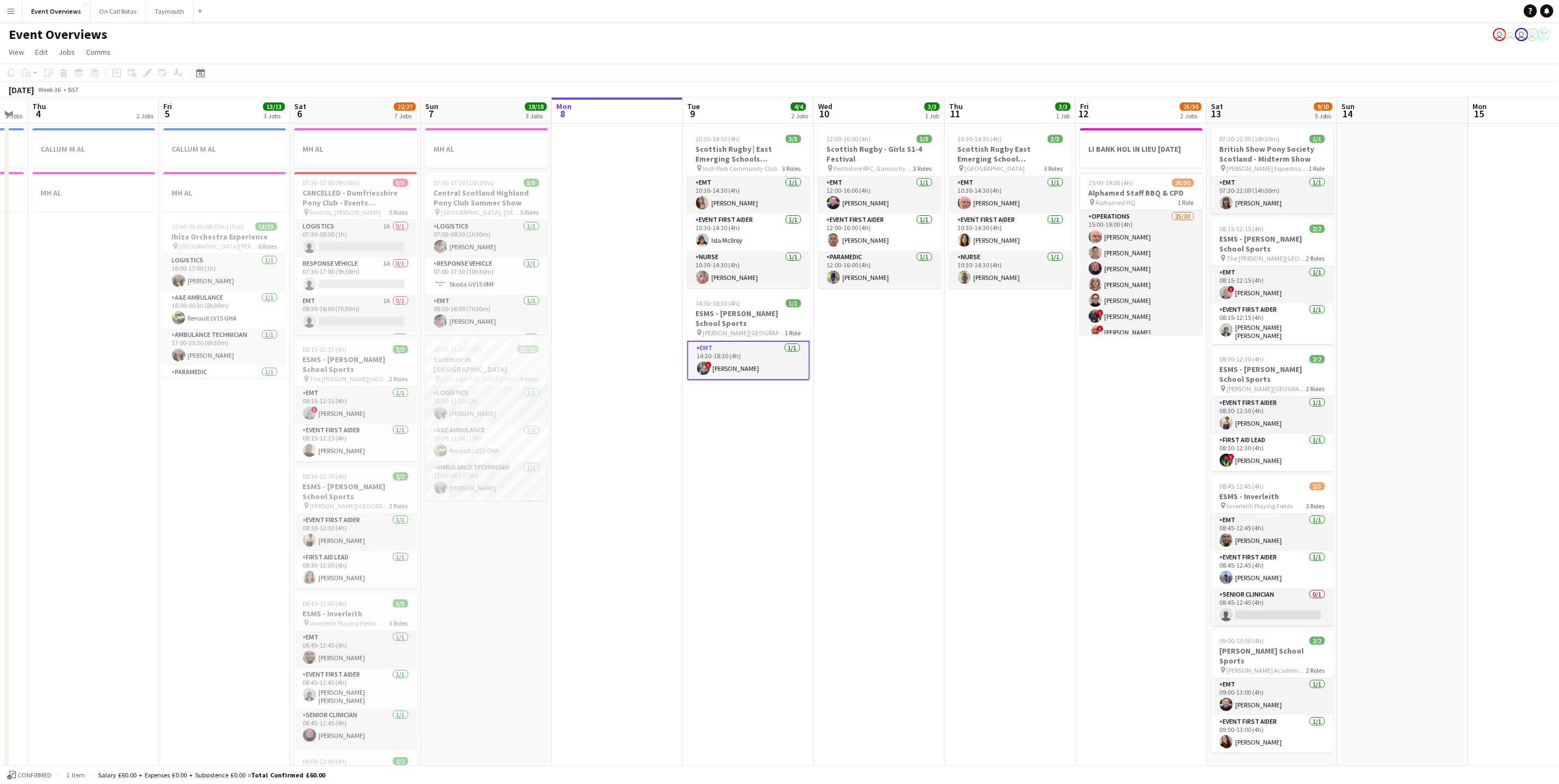
click at [720, 373] on app-card-role "EMT [DATE] 14:30-18:30 (4h) ! [PERSON_NAME]" at bounding box center [749, 361] width 123 height 40
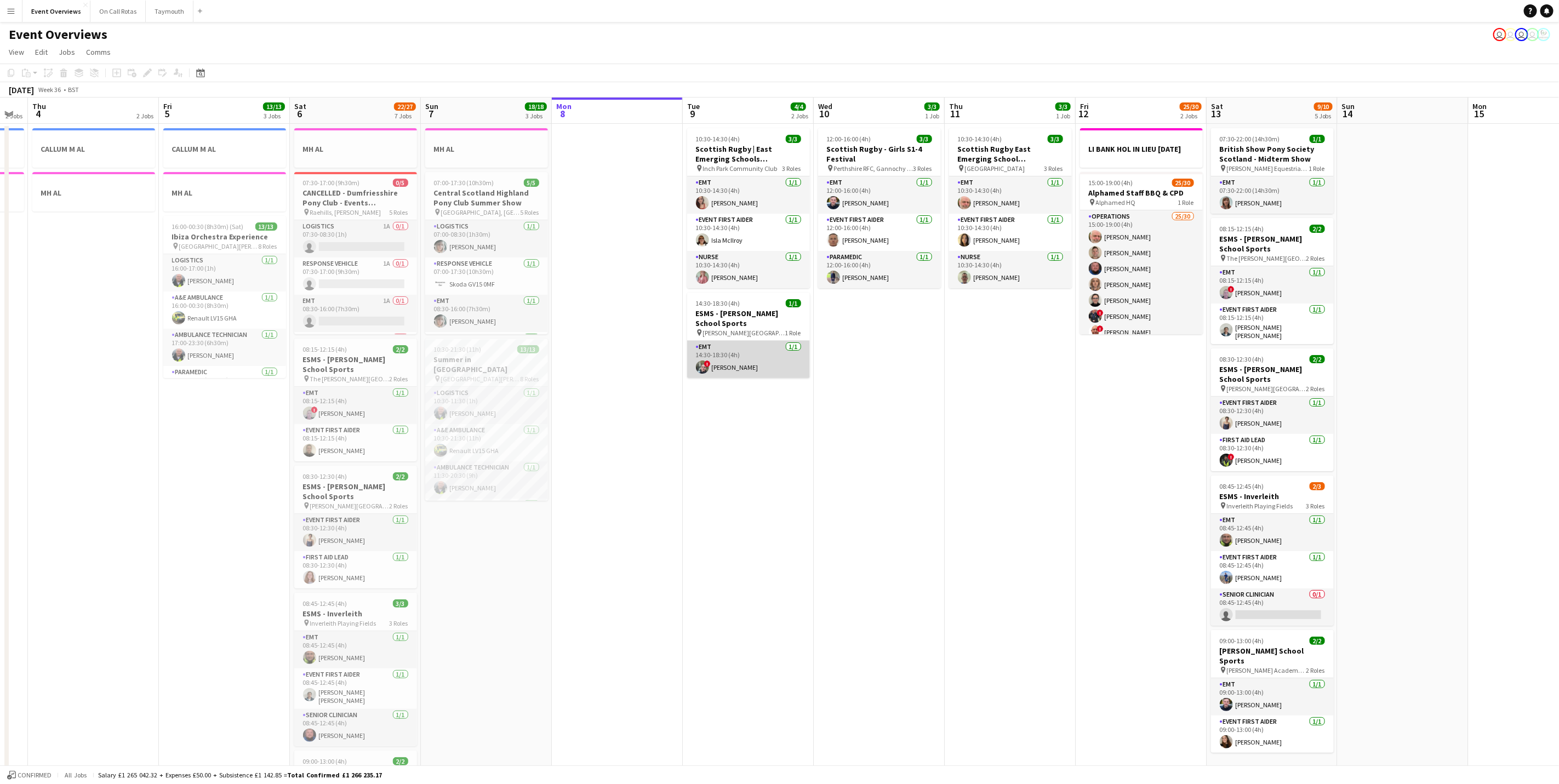
click at [749, 363] on app-card-role "EMT [DATE] 14:30-18:30 (4h) ! [PERSON_NAME]" at bounding box center [749, 359] width 123 height 37
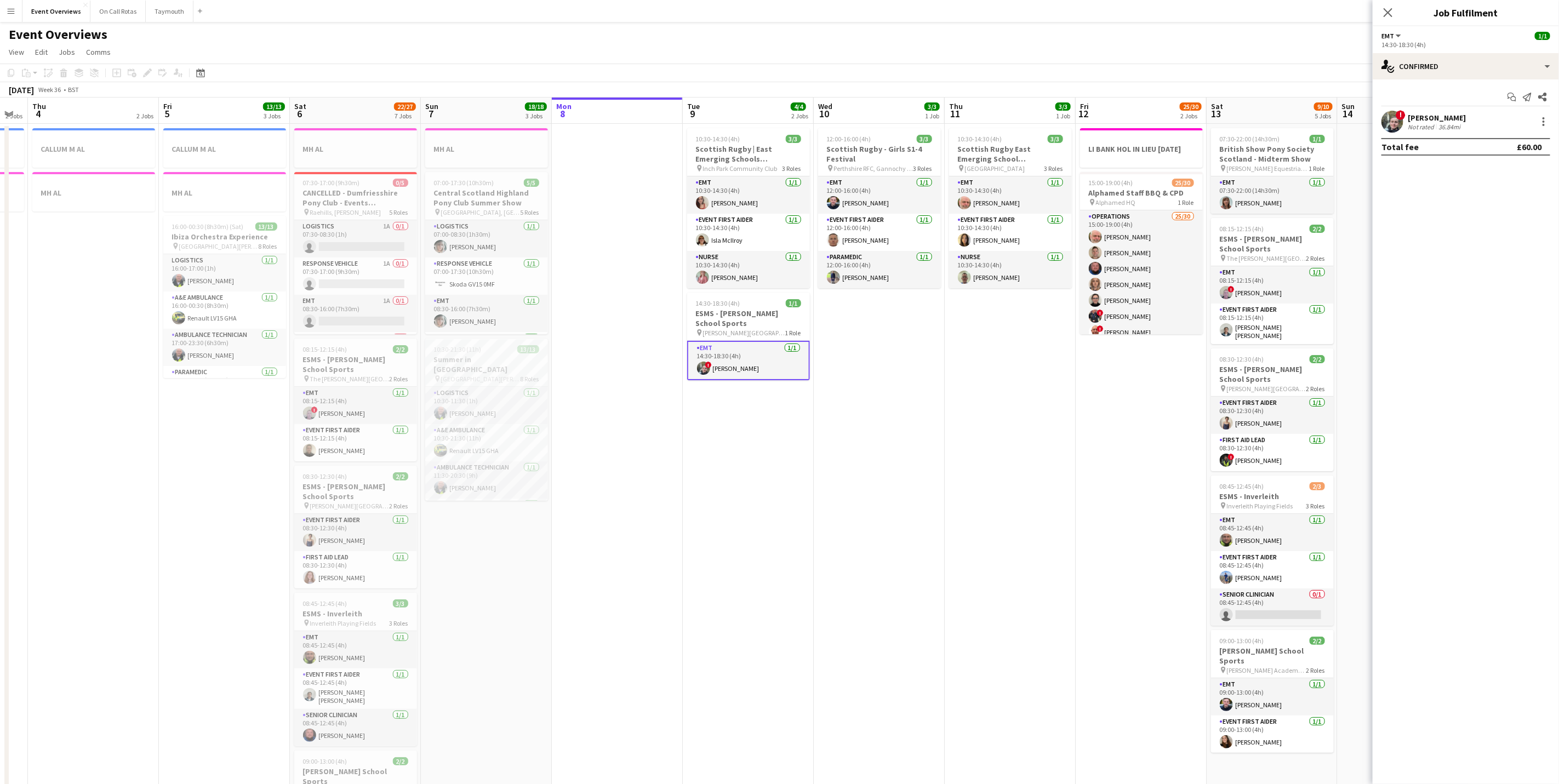
click at [1453, 134] on app-confirmed-crew "! [PERSON_NAME] Not rated 36.84mi Total fee £60.00" at bounding box center [1465, 134] width 186 height 45
click at [1442, 117] on div "[PERSON_NAME]" at bounding box center [1437, 118] width 58 height 10
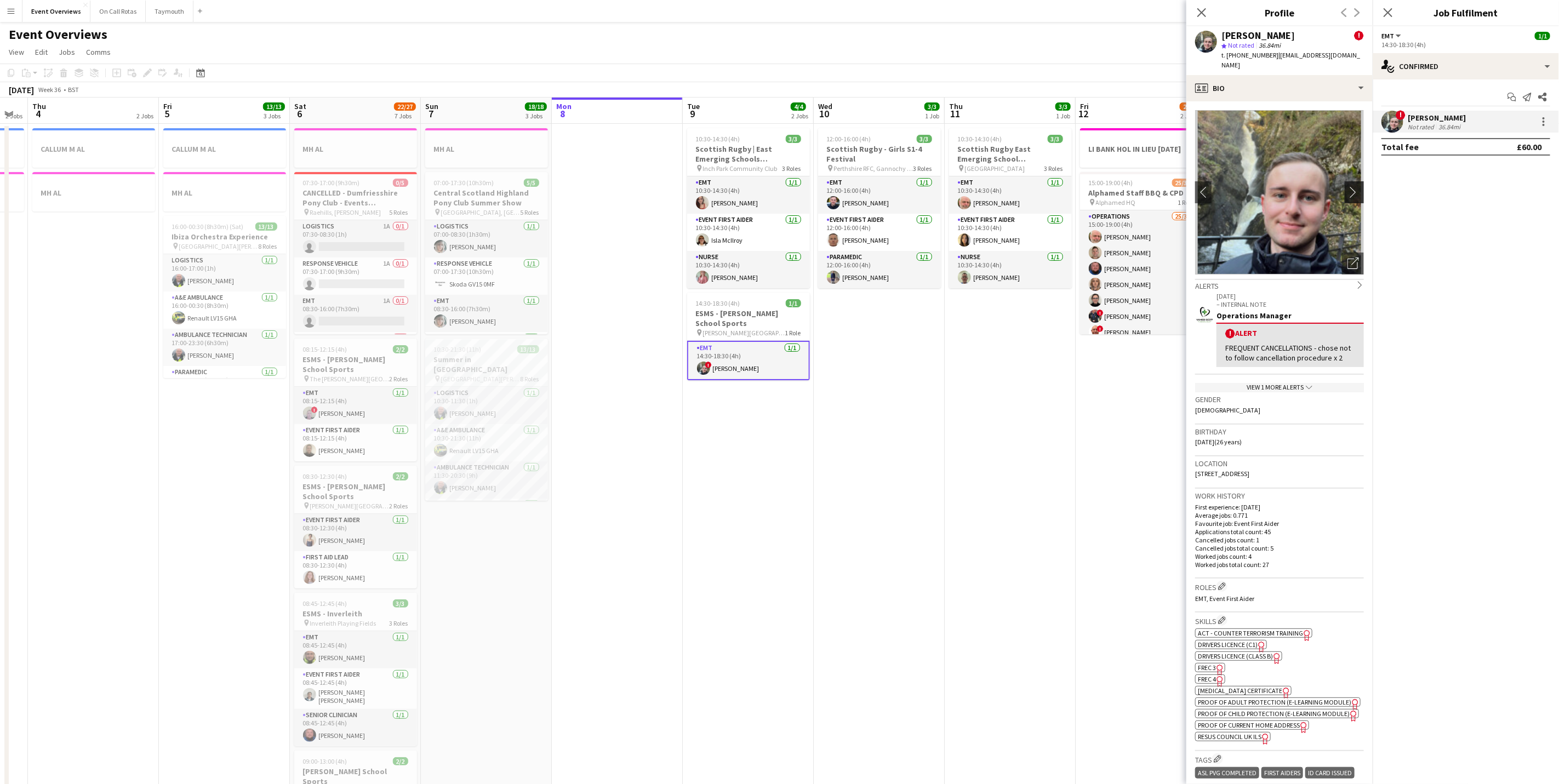
click at [1348, 186] on app-icon "chevron-right" at bounding box center [1356, 192] width 17 height 11
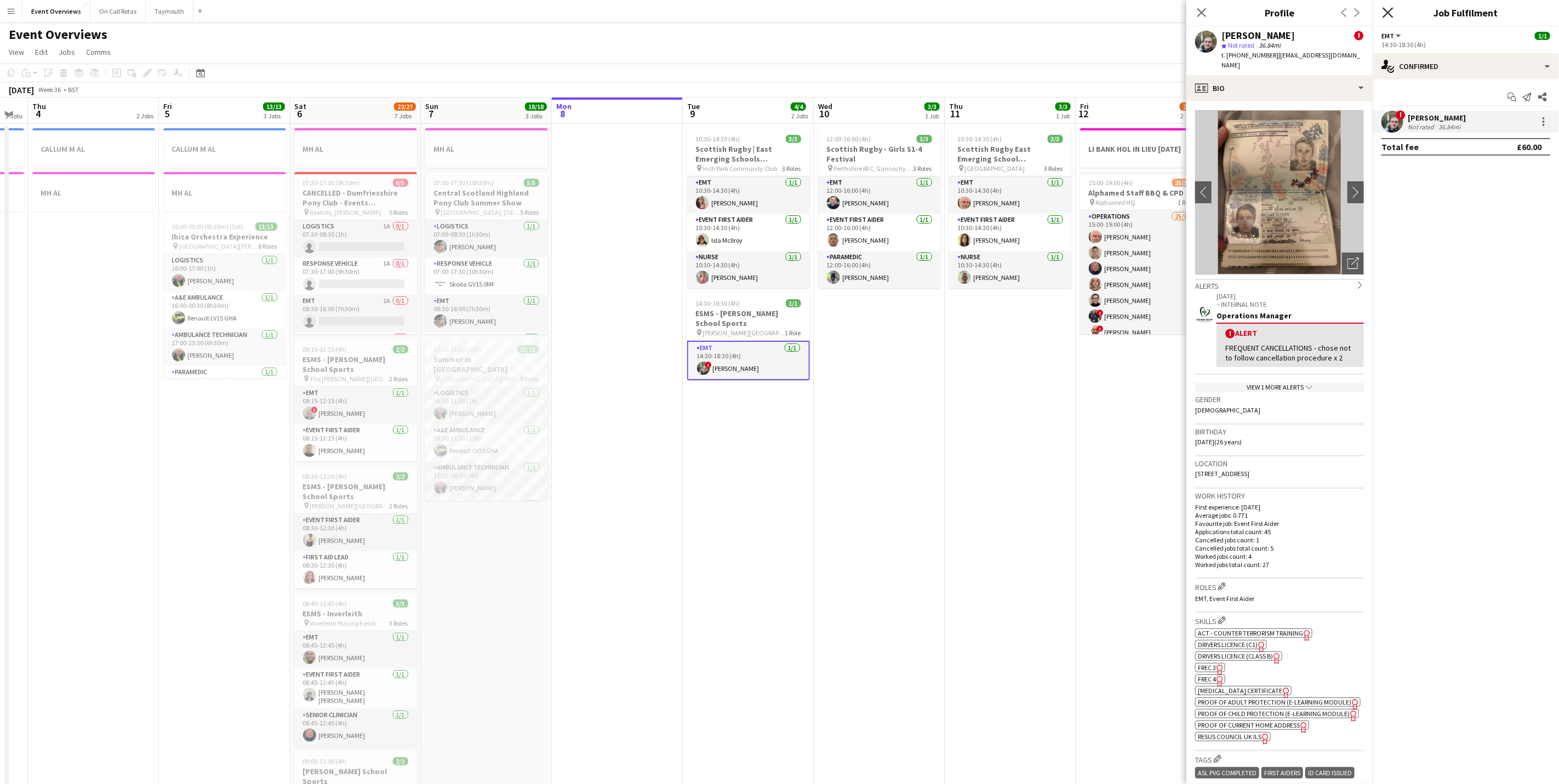
click at [1389, 11] on icon at bounding box center [1387, 12] width 11 height 11
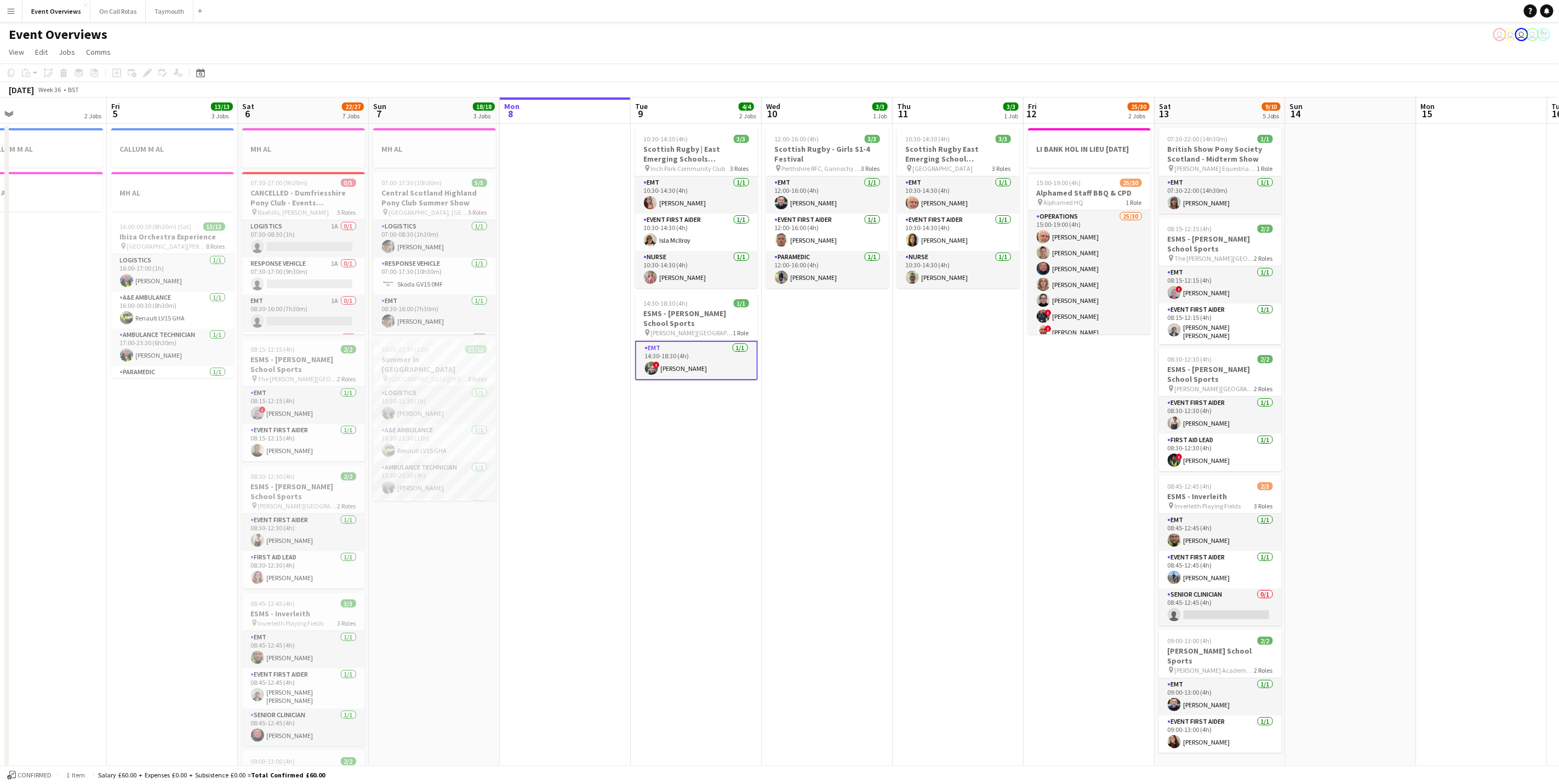
drag, startPoint x: 877, startPoint y: 315, endPoint x: 957, endPoint y: 334, distance: 82.2
click at [957, 334] on app-calendar-viewport "Tue 2 1/1 2 Jobs Wed 3 2 Jobs Thu 4 2 Jobs Fri 5 13/13 3 Jobs Sat 6 22/27 7 Job…" at bounding box center [779, 580] width 1559 height 964
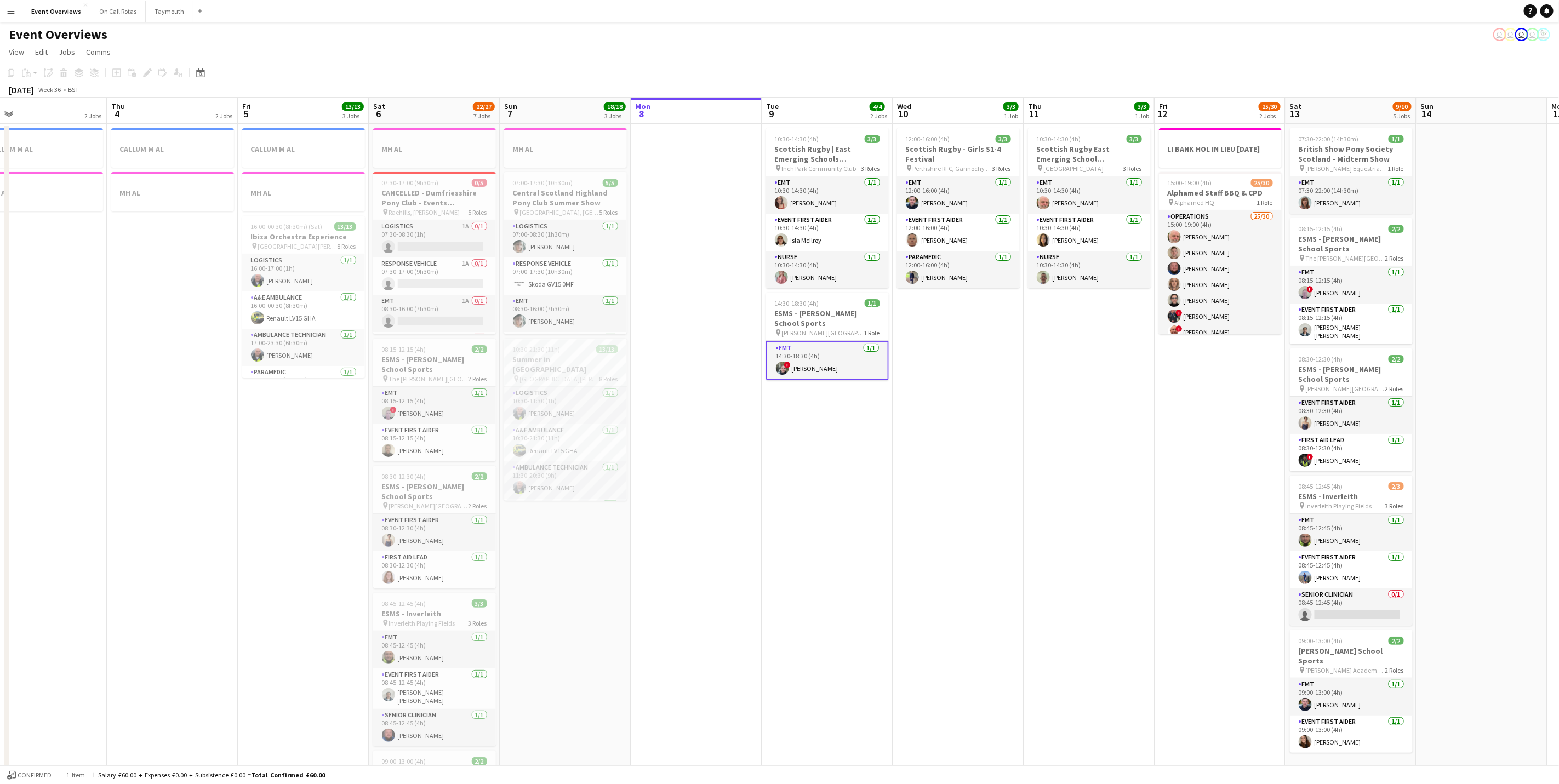
scroll to position [0, 223]
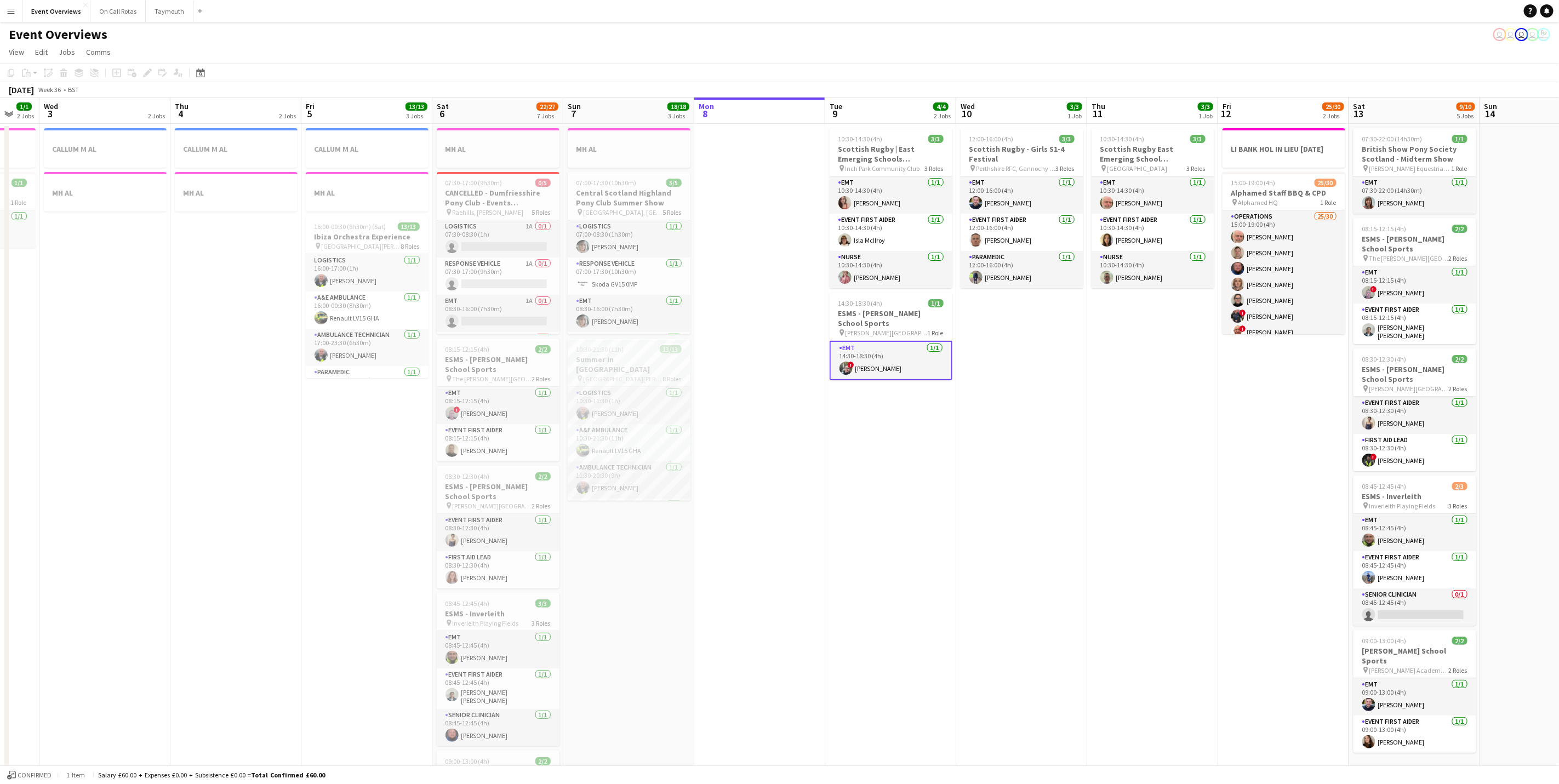
drag, startPoint x: 906, startPoint y: 366, endPoint x: 969, endPoint y: 358, distance: 63.5
click at [969, 358] on app-calendar-viewport "Mon 1 1/1 2 Jobs Tue 2 1/1 2 Jobs Wed 3 2 Jobs Thu 4 2 Jobs Fri 5 13/13 3 Jobs …" at bounding box center [779, 580] width 1559 height 964
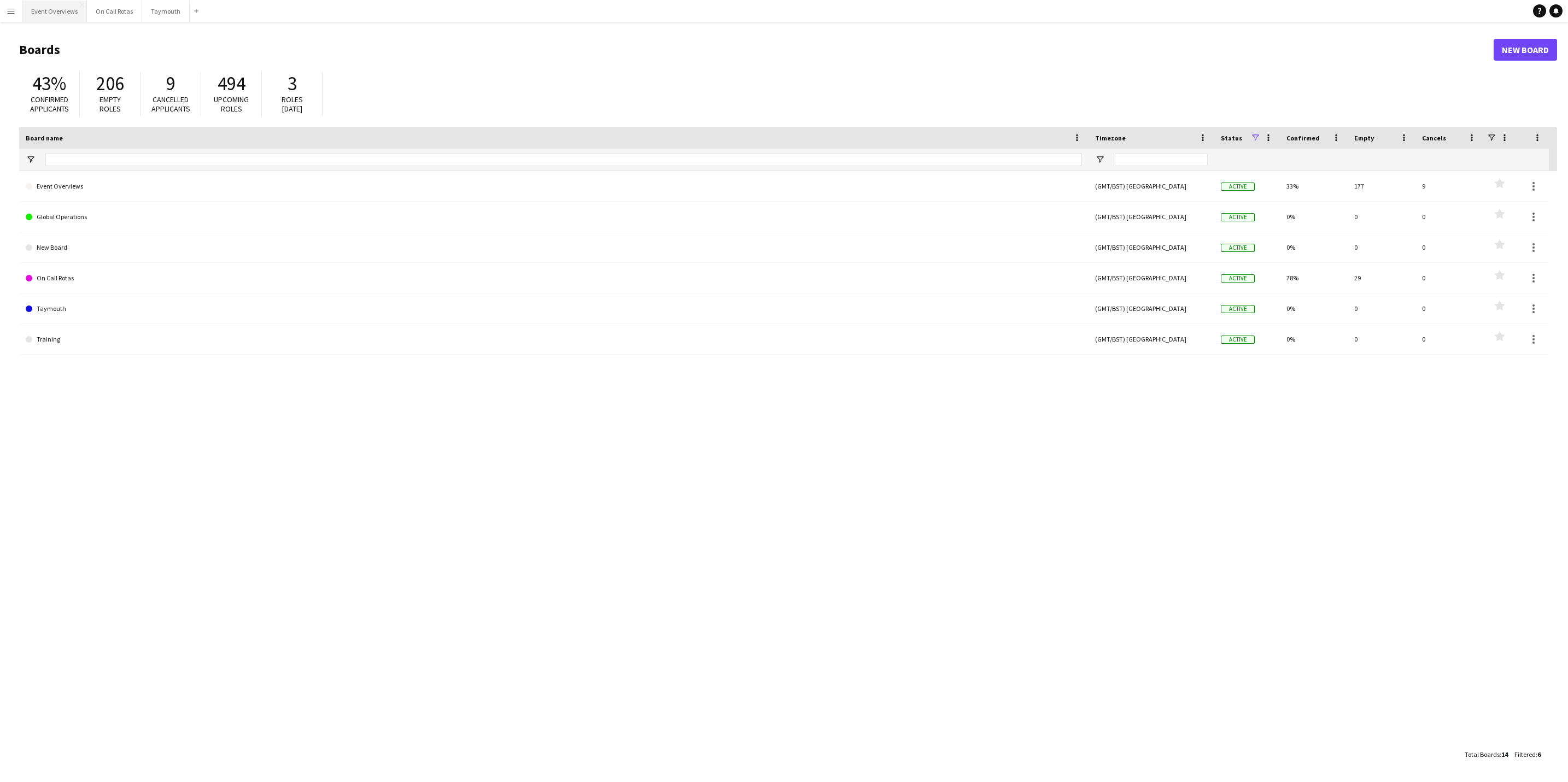
click at [49, 21] on button "Event Overviews Close" at bounding box center [54, 11] width 64 height 21
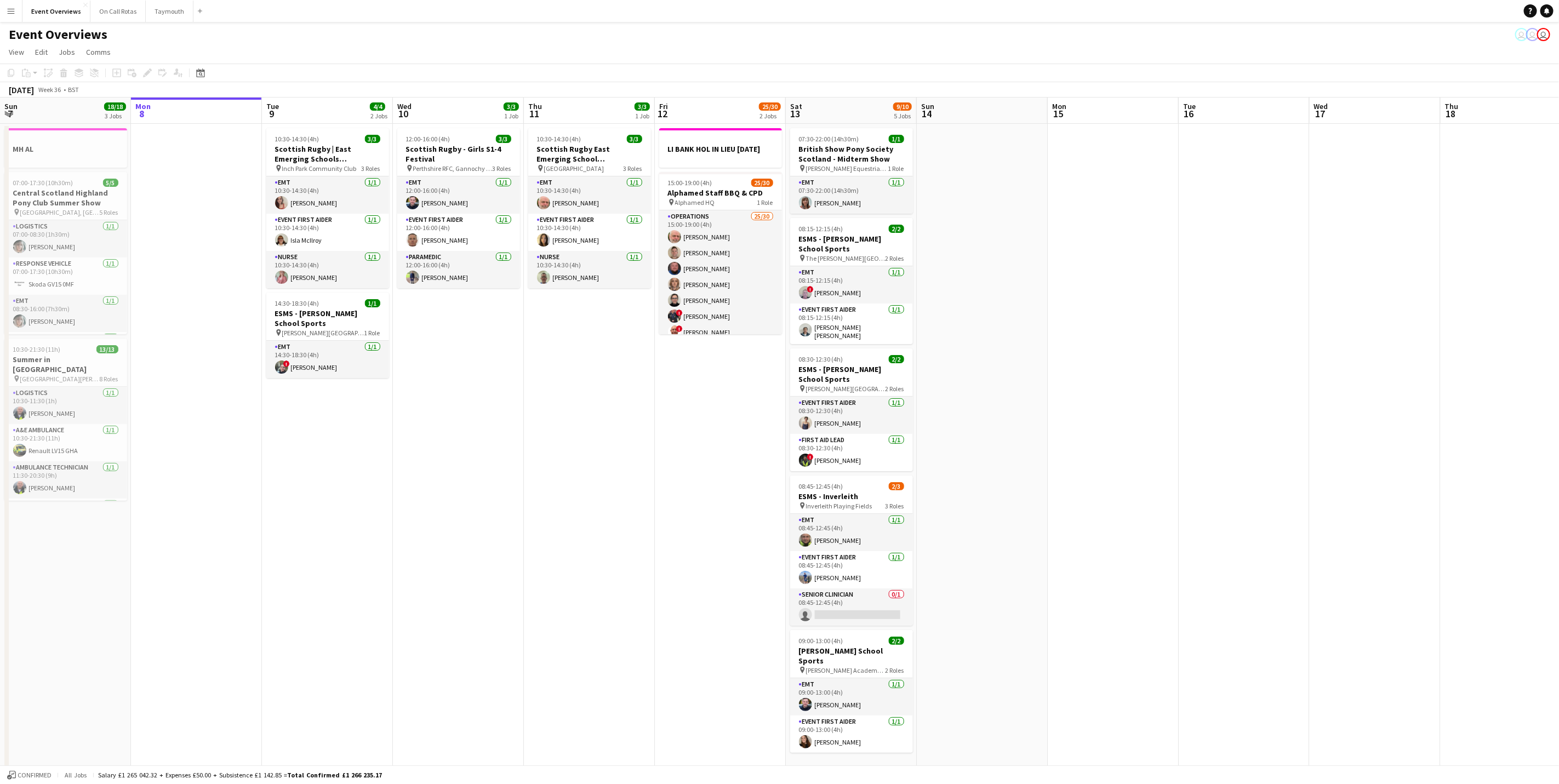
scroll to position [0, 268]
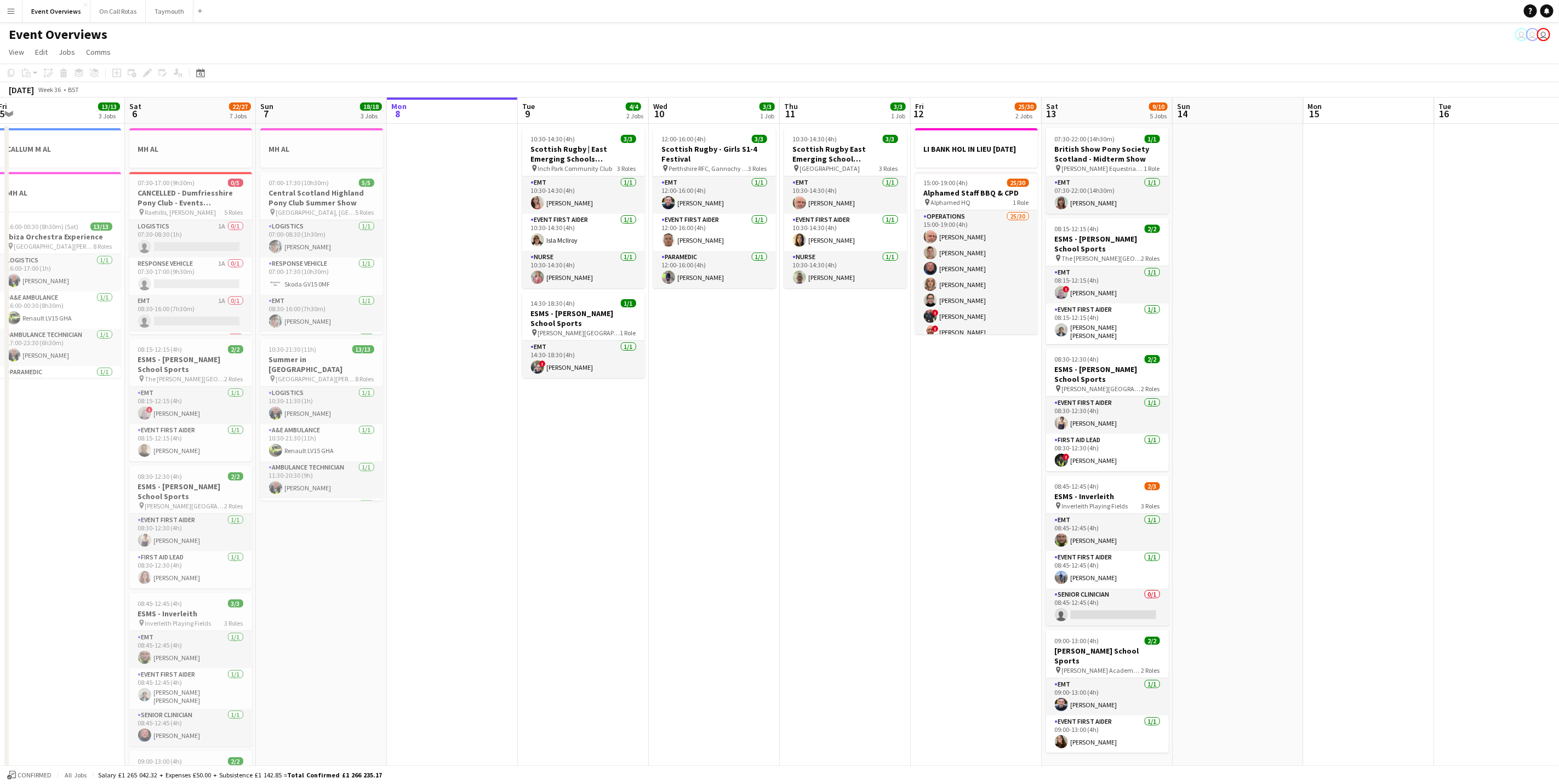
click at [676, 525] on app-calendar-viewport "Wed 3 2 Jobs Thu 4 2 Jobs Fri 5 13/13 3 Jobs Sat 6 22/27 7 Jobs Sun 7 18/18 3 J…" at bounding box center [779, 580] width 1559 height 964
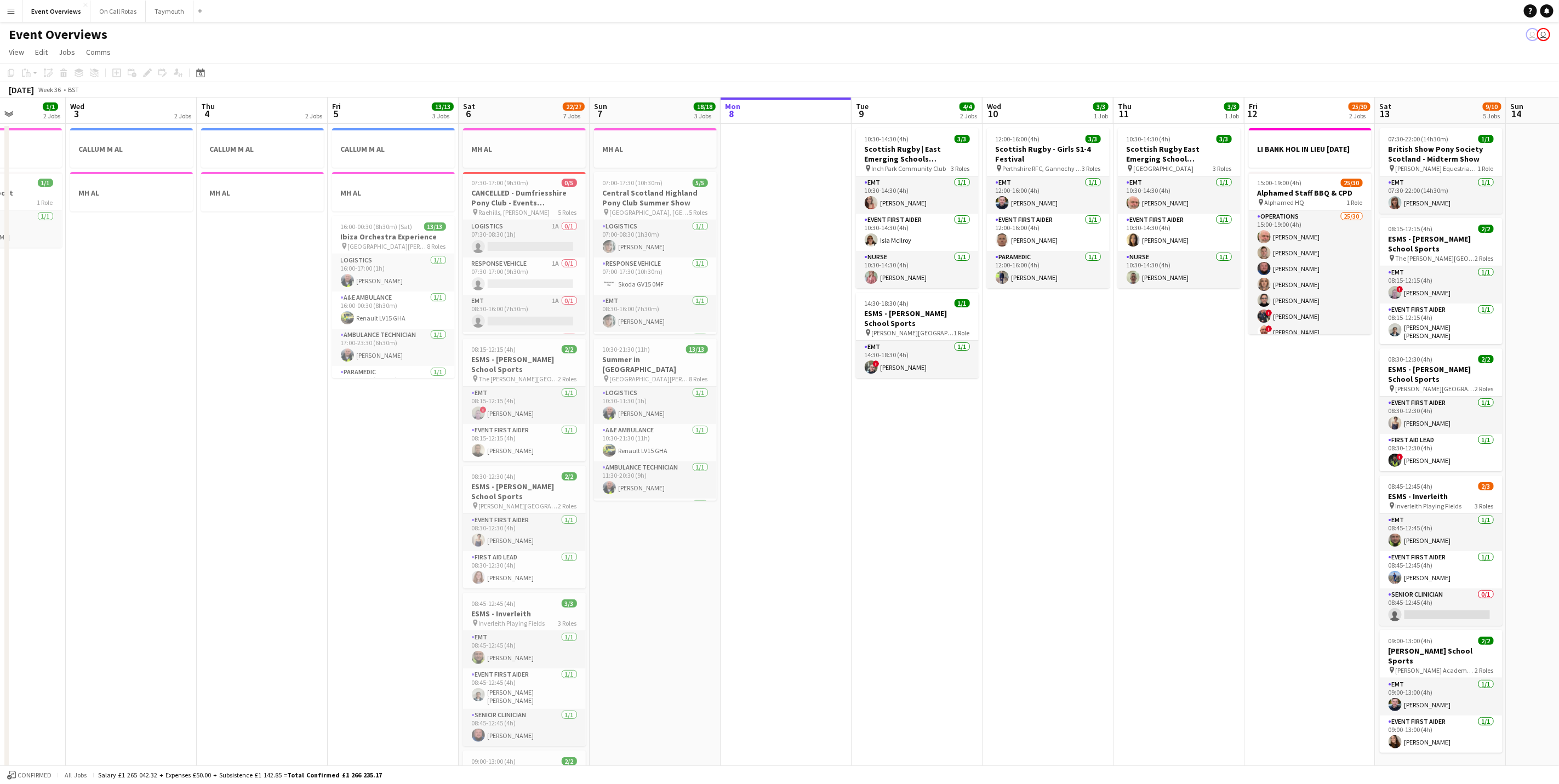
click at [927, 561] on app-calendar-viewport "Mon 1 Tue 2 1/1 2 Jobs Wed 3 2 Jobs Thu 4 2 Jobs Fri 5 13/13 3 Jobs Sat 6 22/27…" at bounding box center [779, 580] width 1559 height 964
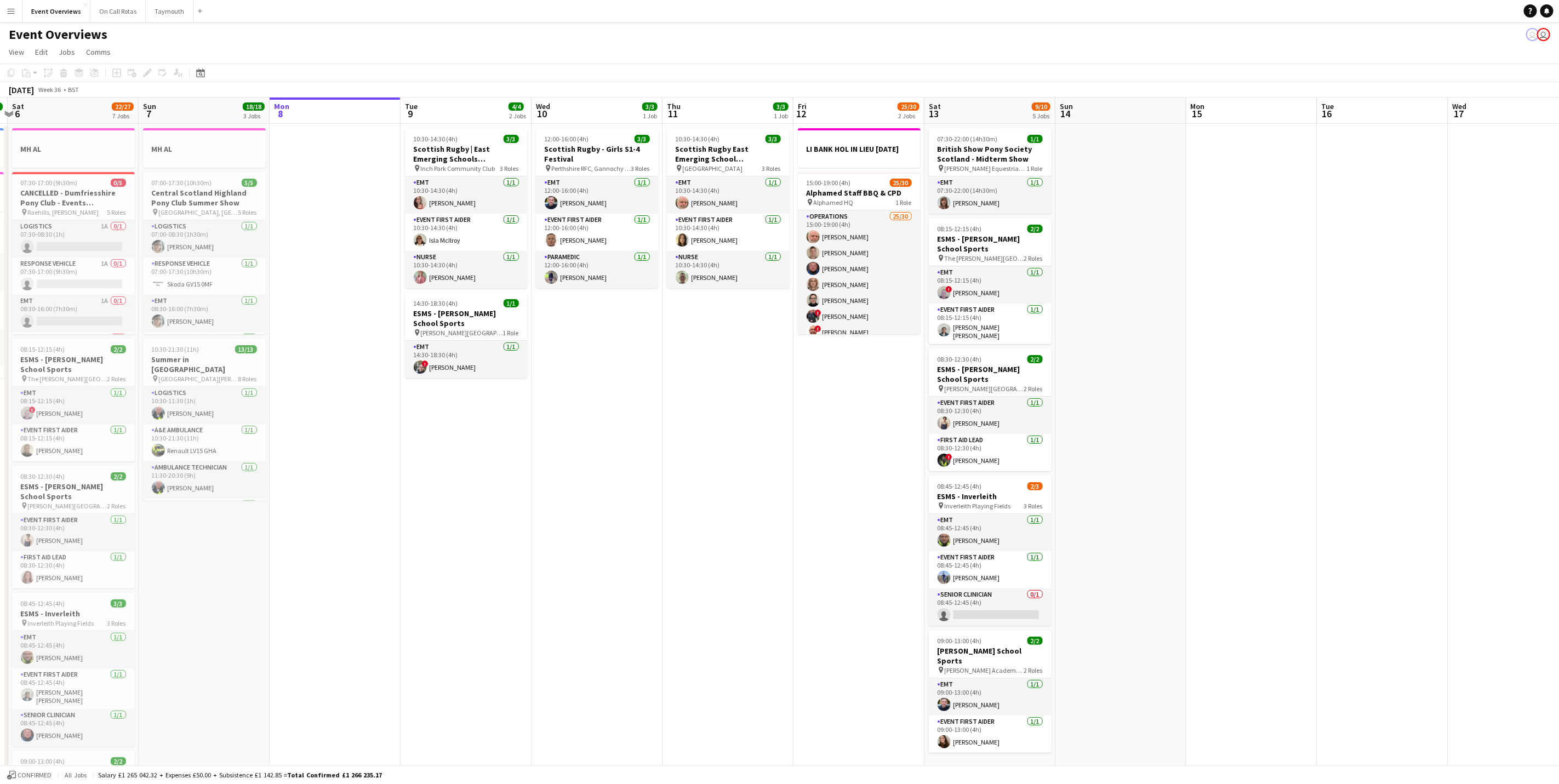
drag, startPoint x: 947, startPoint y: 558, endPoint x: 627, endPoint y: 580, distance: 320.8
click at [627, 580] on app-calendar-viewport "Wed 3 2 Jobs Thu 4 2 Jobs Fri 5 13/13 3 Jobs Sat 6 22/27 7 Jobs Sun 7 18/18 3 J…" at bounding box center [779, 580] width 1559 height 964
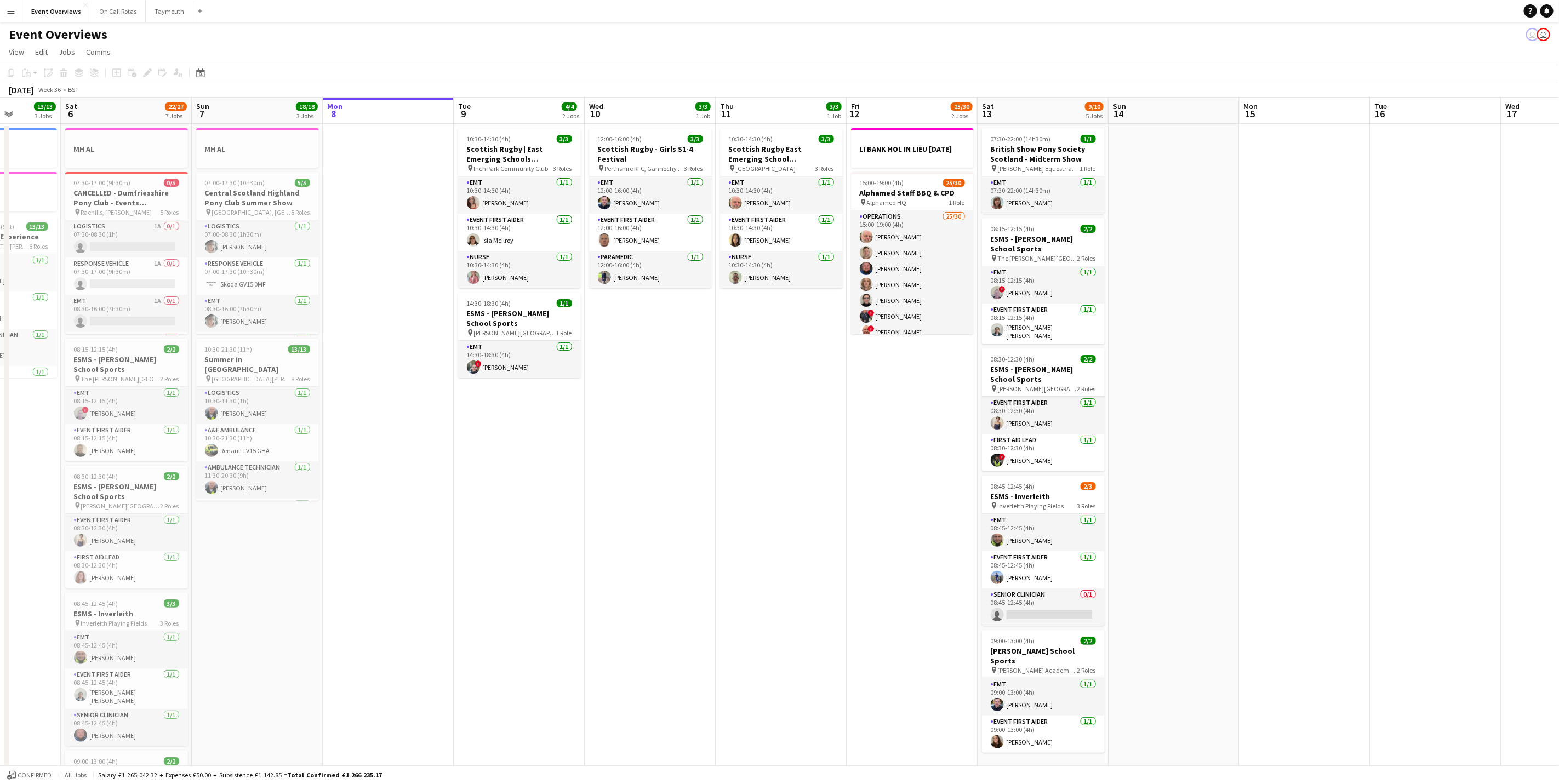
drag, startPoint x: 717, startPoint y: 571, endPoint x: 640, endPoint y: 573, distance: 77.0
click at [640, 573] on app-calendar-viewport "Wed 3 2 Jobs Thu 4 2 Jobs Fri 5 13/13 3 Jobs Sat 6 22/27 7 Jobs Sun 7 18/18 3 J…" at bounding box center [779, 580] width 1559 height 964
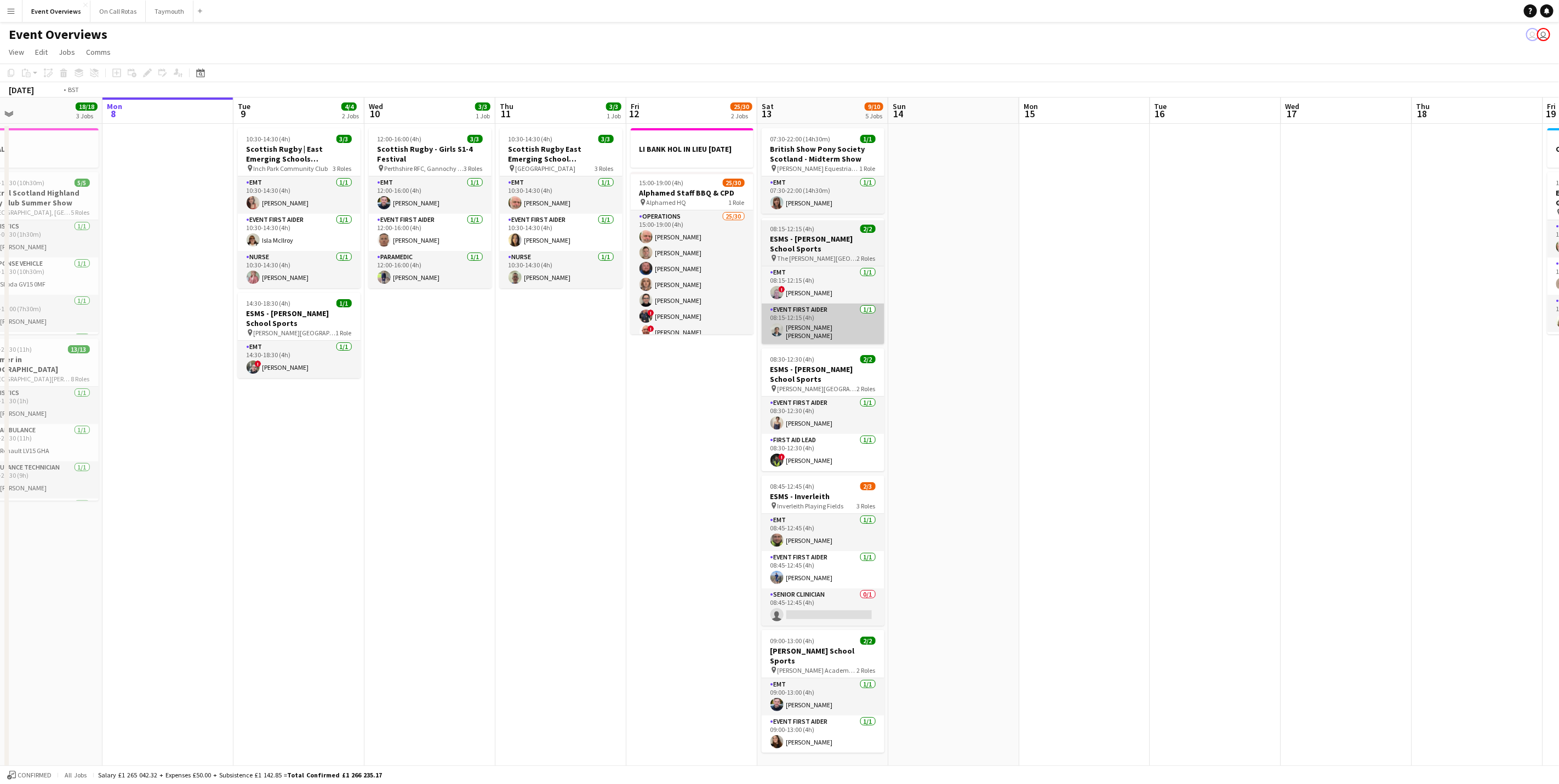
drag, startPoint x: 1126, startPoint y: 429, endPoint x: 720, endPoint y: 320, distance: 420.4
click at [889, 446] on app-calendar-viewport "Thu 4 2 Jobs Fri 5 13/13 3 Jobs Sat 6 22/27 7 Jobs Sun 7 18/18 3 Jobs Mon 8 Tue…" at bounding box center [779, 580] width 1559 height 964
